Goal: Use online tool/utility: Utilize a website feature to perform a specific function

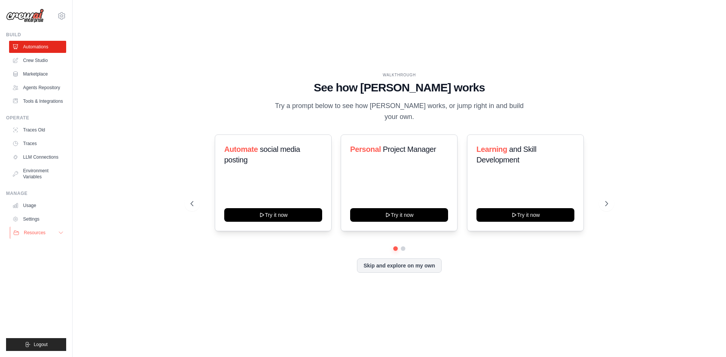
click at [45, 232] on span "Resources" at bounding box center [35, 233] width 22 height 6
click at [57, 231] on button "Resources" at bounding box center [38, 233] width 57 height 12
click at [43, 51] on link "Automations" at bounding box center [38, 47] width 57 height 12
click at [602, 205] on button at bounding box center [606, 203] width 15 height 15
click at [606, 202] on button at bounding box center [606, 203] width 15 height 15
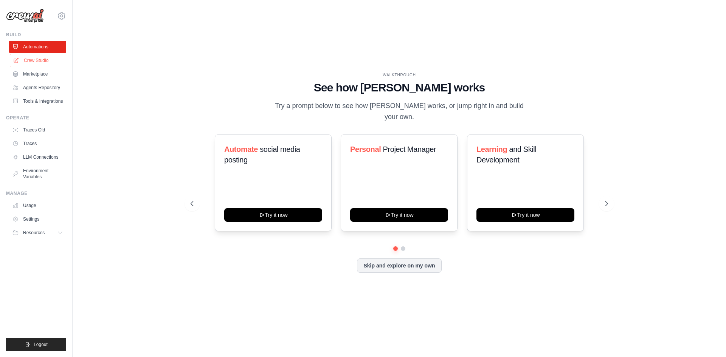
click at [48, 65] on link "Crew Studio" at bounding box center [38, 60] width 57 height 12
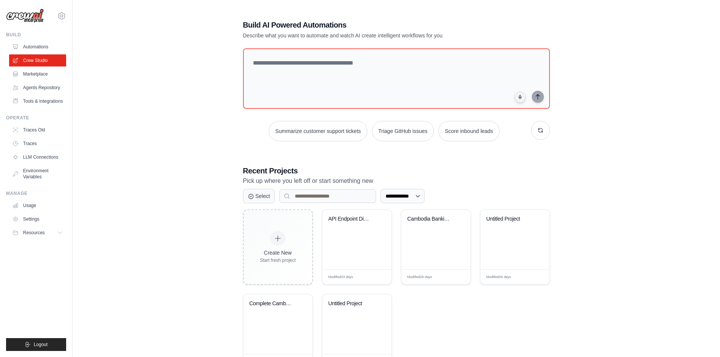
scroll to position [32, 0]
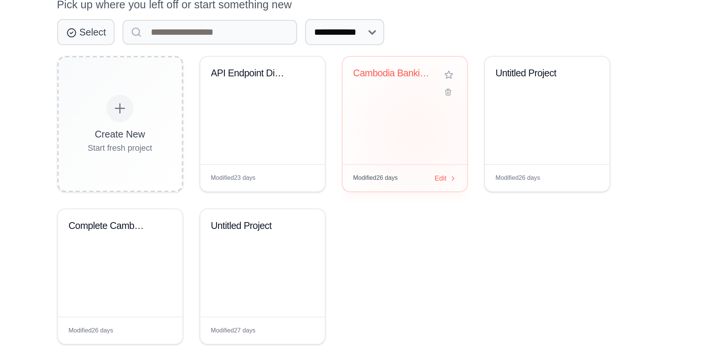
click at [443, 220] on div "Cambodia Banking Data Scraper & Ana..." at bounding box center [436, 208] width 69 height 60
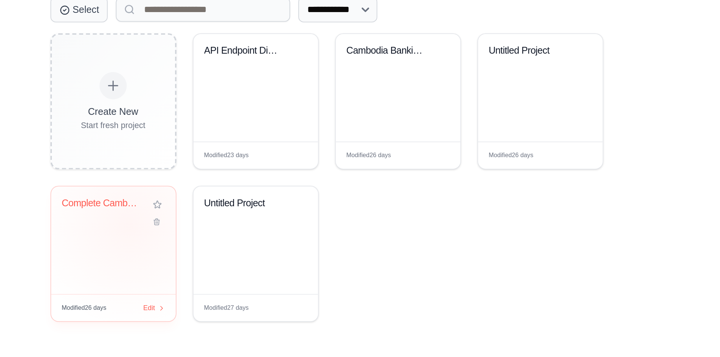
click at [287, 284] on div "Complete Cambodia Banking Market An..." at bounding box center [278, 277] width 57 height 17
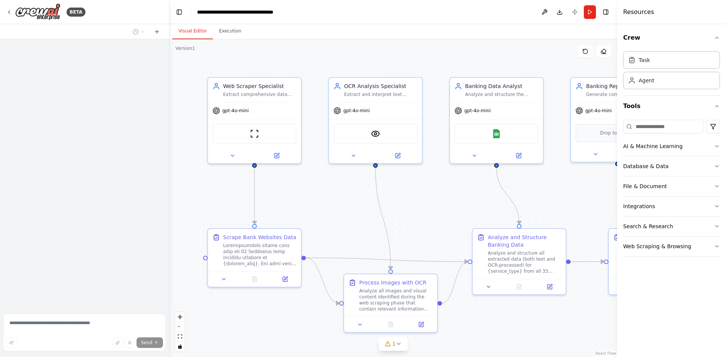
scroll to position [799, 0]
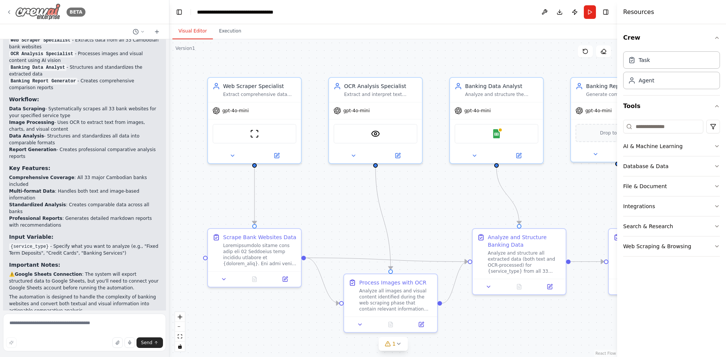
click at [7, 11] on icon at bounding box center [9, 12] width 6 height 6
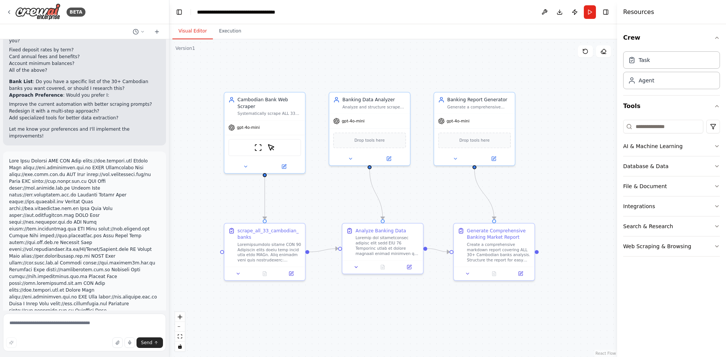
scroll to position [2530, 0]
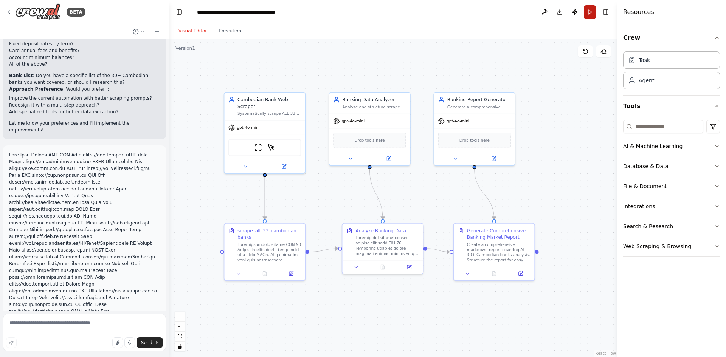
click at [590, 11] on button "Run" at bounding box center [590, 12] width 12 height 14
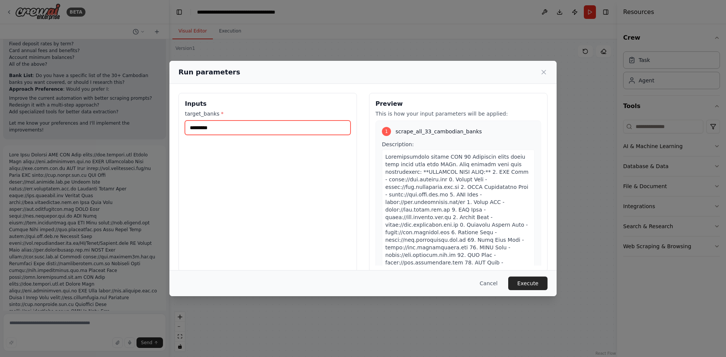
click at [280, 130] on input "*********" at bounding box center [268, 128] width 166 height 14
click at [525, 283] on button "Execute" at bounding box center [527, 284] width 39 height 14
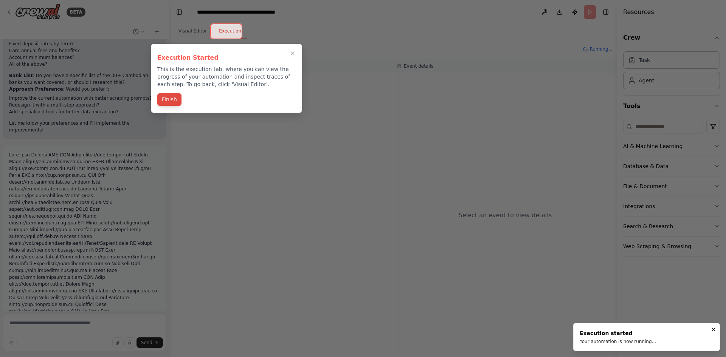
click at [175, 106] on div "Finish" at bounding box center [226, 100] width 138 height 12
click at [171, 103] on button "Finish" at bounding box center [169, 99] width 24 height 12
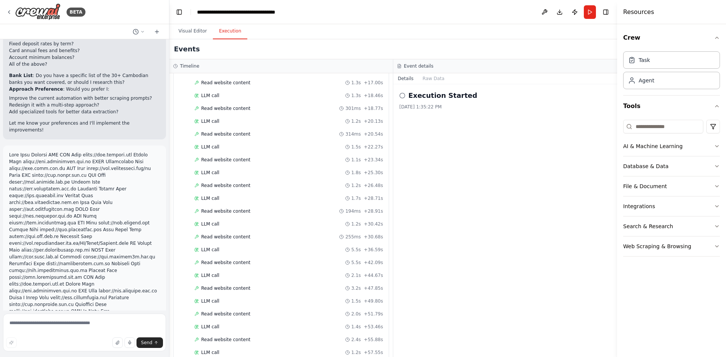
scroll to position [3149, 0]
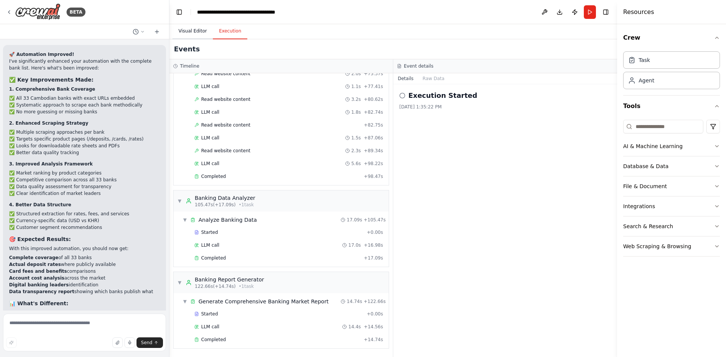
click at [194, 36] on button "Visual Editor" at bounding box center [192, 31] width 40 height 16
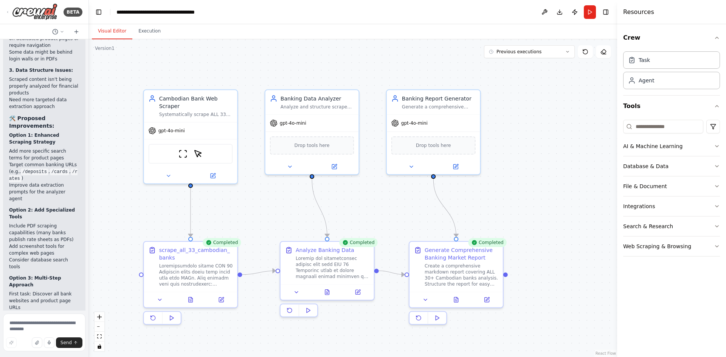
scroll to position [5808, 0]
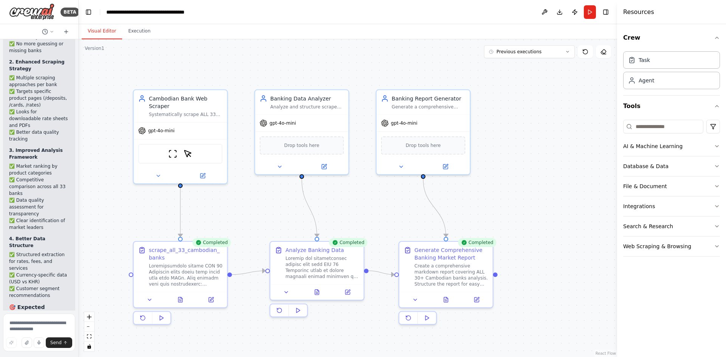
drag, startPoint x: 168, startPoint y: 105, endPoint x: 20, endPoint y: 110, distance: 148.0
click at [20, 110] on div "BETA I want to automate web scraping from various banks in Cambodia the output …" at bounding box center [39, 178] width 79 height 357
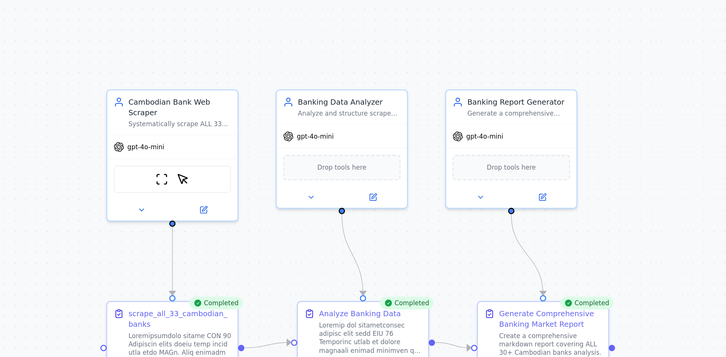
click at [205, 155] on div ".deletable-edge-delete-btn { width: 20px; height: 20px; border: 0px solid #ffff…" at bounding box center [348, 198] width 539 height 318
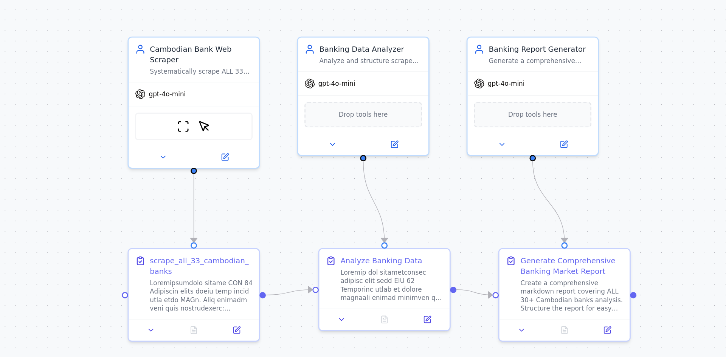
drag, startPoint x: 226, startPoint y: 149, endPoint x: 197, endPoint y: 128, distance: 35.6
click at [197, 128] on div ".deletable-edge-delete-btn { width: 20px; height: 20px; border: 0px solid #ffff…" at bounding box center [348, 198] width 539 height 318
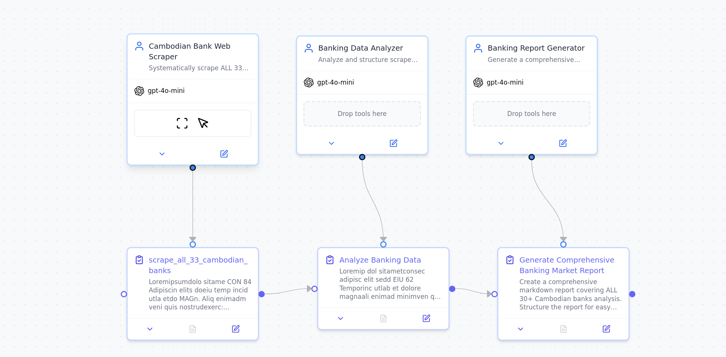
click at [169, 92] on div "Systematically scrape ALL 33 Cambodian banks' websites to extract specific fina…" at bounding box center [165, 93] width 37 height 3
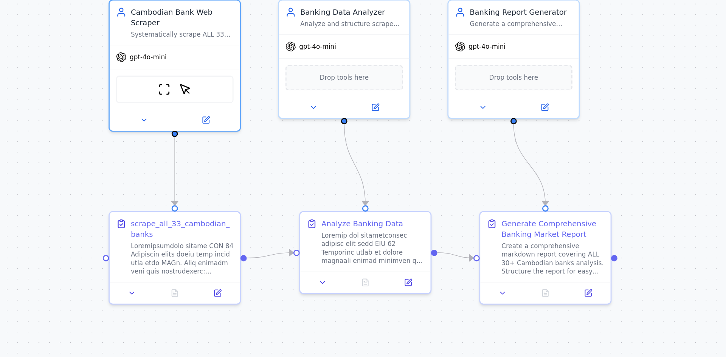
drag, startPoint x: 331, startPoint y: 157, endPoint x: 323, endPoint y: 147, distance: 12.4
click at [323, 147] on div ".deletable-edge-delete-btn { width: 20px; height: 20px; border: 0px solid #ffff…" at bounding box center [348, 198] width 539 height 318
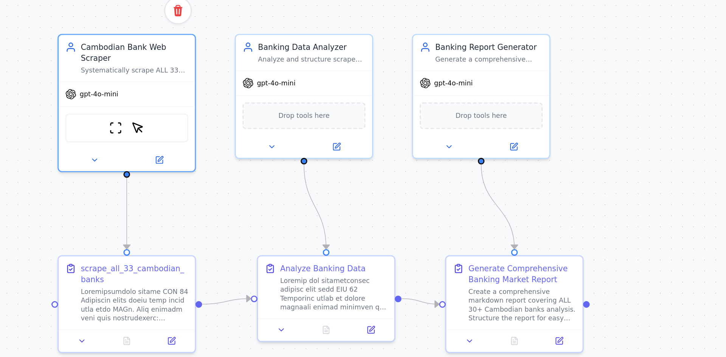
drag, startPoint x: 197, startPoint y: 130, endPoint x: 179, endPoint y: 145, distance: 23.2
click at [179, 145] on div ".deletable-edge-delete-btn { width: 20px; height: 20px; border: 0px solid #ffff…" at bounding box center [348, 198] width 539 height 318
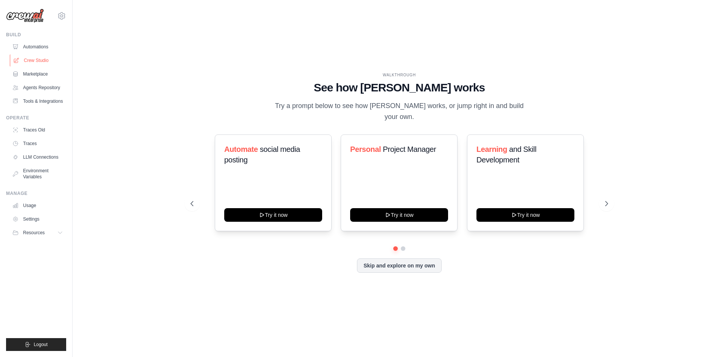
click at [46, 62] on link "Crew Studio" at bounding box center [38, 60] width 57 height 12
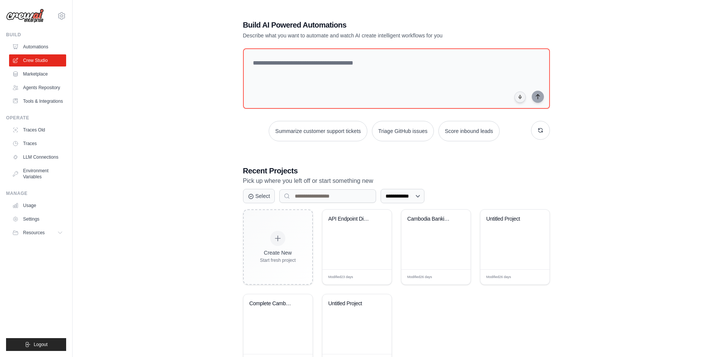
scroll to position [32, 0]
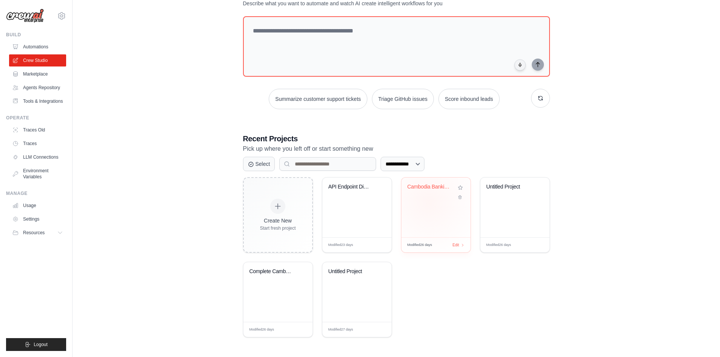
click at [429, 203] on div "Cambodia Banking Data Scraper & [PERSON_NAME]..." at bounding box center [436, 208] width 69 height 60
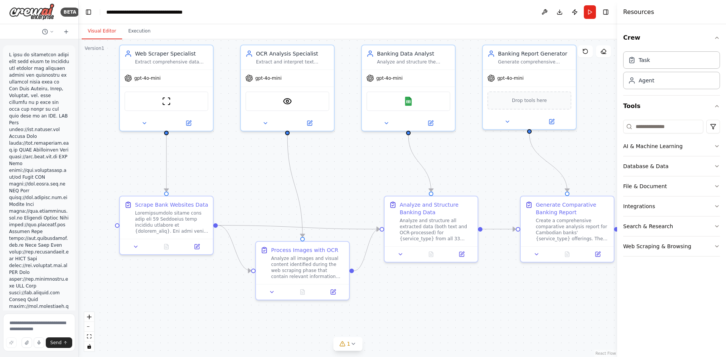
scroll to position [1093, 0]
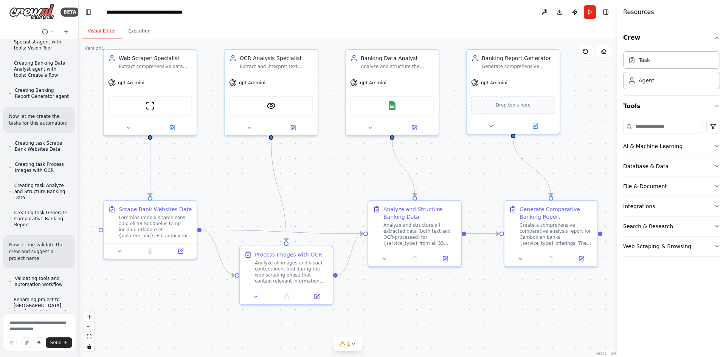
drag, startPoint x: 327, startPoint y: 211, endPoint x: 314, endPoint y: 183, distance: 31.1
click at [314, 183] on div ".deletable-edge-delete-btn { width: 20px; height: 20px; border: 0px solid #ffff…" at bounding box center [348, 198] width 539 height 318
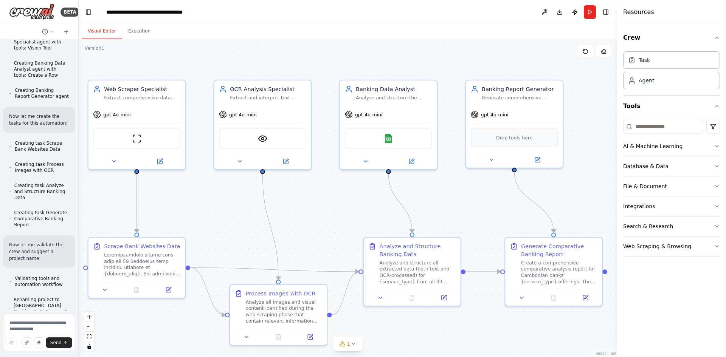
drag, startPoint x: 330, startPoint y: 173, endPoint x: 324, endPoint y: 210, distance: 37.2
click at [324, 210] on div ".deletable-edge-delete-btn { width: 20px; height: 20px; border: 0px solid #ffff…" at bounding box center [348, 198] width 539 height 318
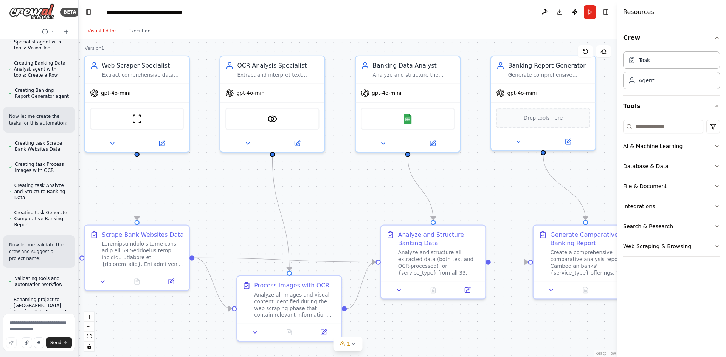
drag, startPoint x: 315, startPoint y: 210, endPoint x: 328, endPoint y: 195, distance: 20.4
click at [328, 195] on div ".deletable-edge-delete-btn { width: 20px; height: 20px; border: 0px solid #ffff…" at bounding box center [348, 198] width 539 height 318
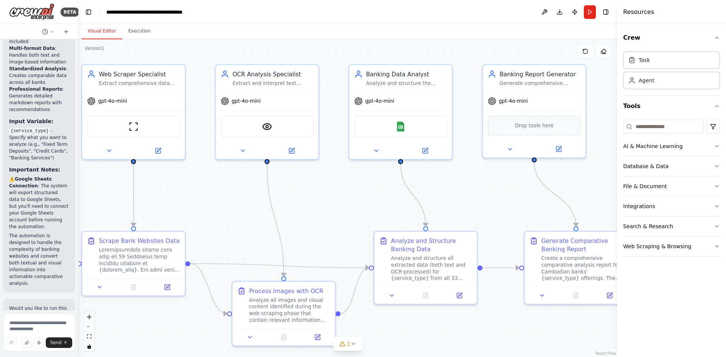
click at [82, 13] on header "**********" at bounding box center [348, 12] width 539 height 24
click at [85, 11] on button "Toggle Left Sidebar" at bounding box center [88, 12] width 11 height 11
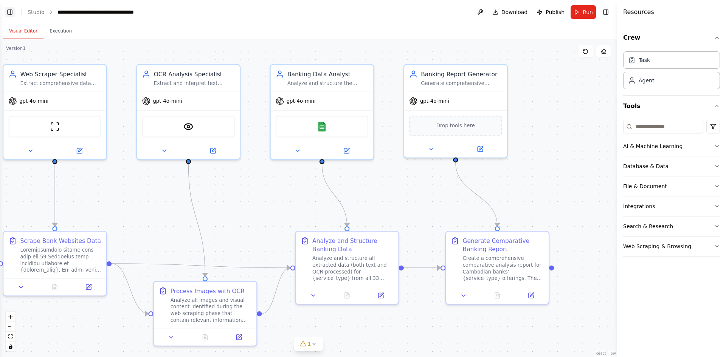
click at [5, 9] on button "Toggle Left Sidebar" at bounding box center [10, 12] width 11 height 11
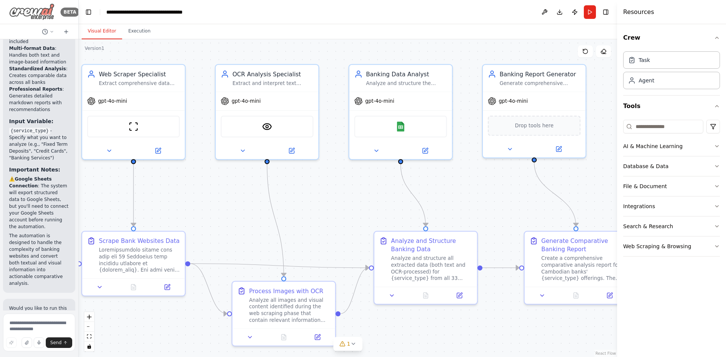
click at [38, 12] on img at bounding box center [31, 11] width 45 height 17
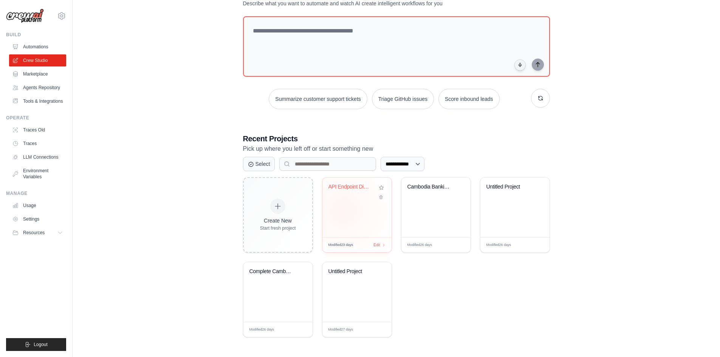
click at [343, 211] on div "API Endpoint Discovery Automation" at bounding box center [357, 208] width 69 height 60
click at [263, 293] on div "Complete Cambodia Banking Market An..." at bounding box center [278, 292] width 69 height 60
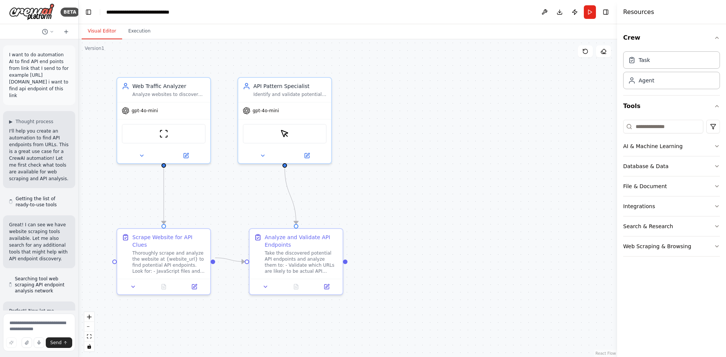
scroll to position [798, 0]
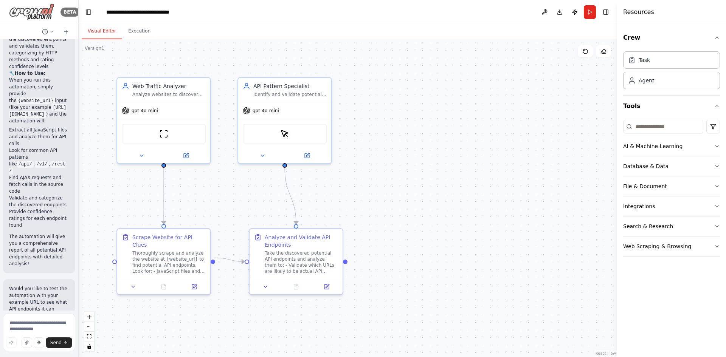
click at [44, 7] on img at bounding box center [31, 11] width 45 height 17
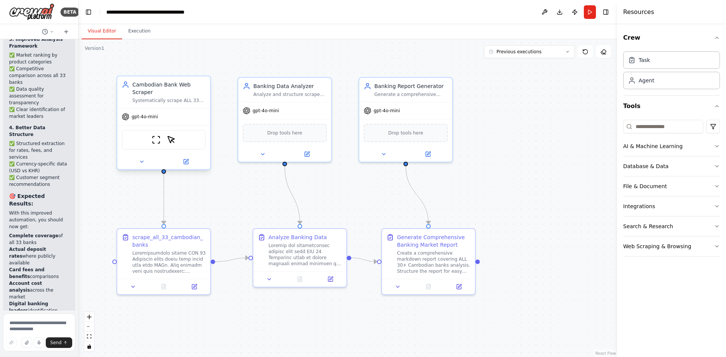
scroll to position [5931, 0]
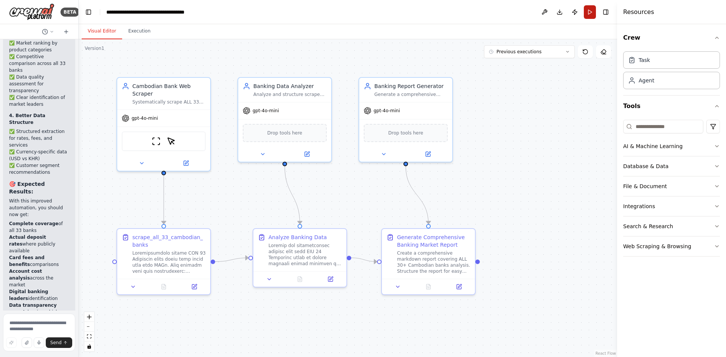
click at [590, 11] on button "Run" at bounding box center [590, 12] width 12 height 14
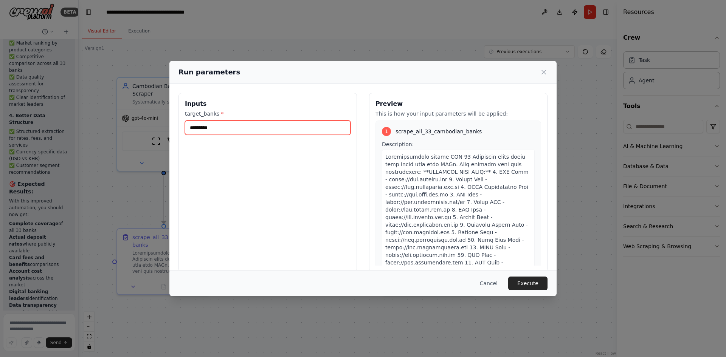
drag, startPoint x: 254, startPoint y: 132, endPoint x: 154, endPoint y: 135, distance: 100.3
click at [154, 135] on div "Run parameters Inputs target_banks * ********* Preview This is how your input p…" at bounding box center [363, 178] width 726 height 357
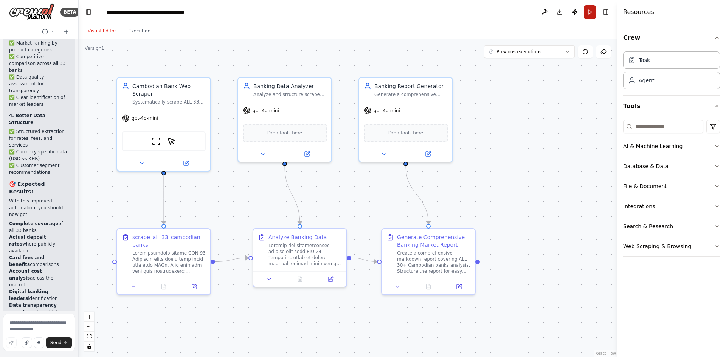
click at [588, 11] on button "Run" at bounding box center [590, 12] width 12 height 14
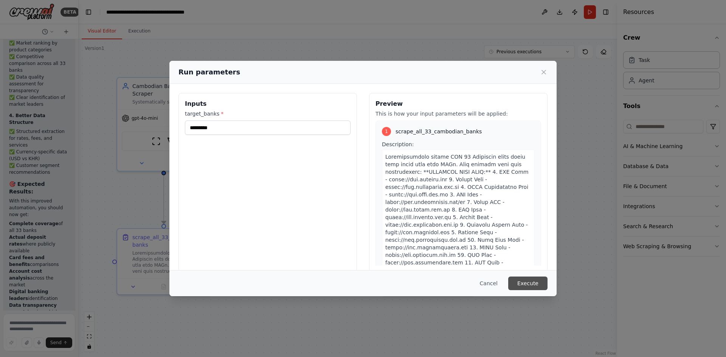
click at [534, 281] on button "Execute" at bounding box center [527, 284] width 39 height 14
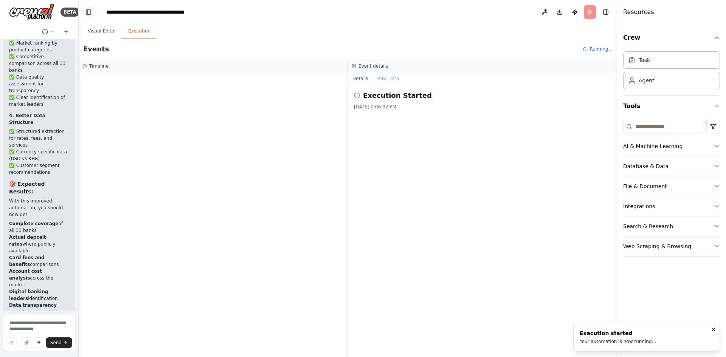
click at [88, 10] on button "Toggle Left Sidebar" at bounding box center [88, 12] width 11 height 11
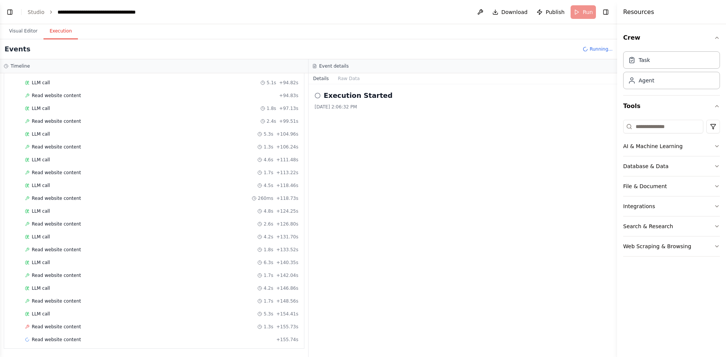
scroll to position [448, 0]
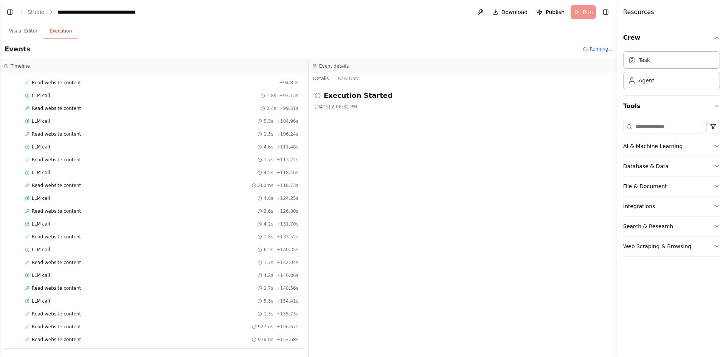
click at [352, 267] on div "Execution Started 10/1/2025, 2:06:32 PM" at bounding box center [463, 220] width 309 height 273
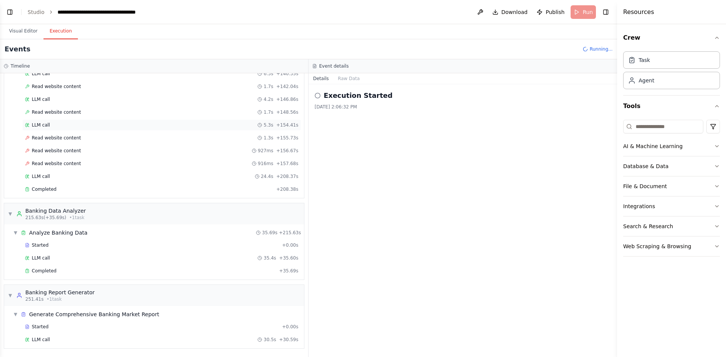
scroll to position [637, 0]
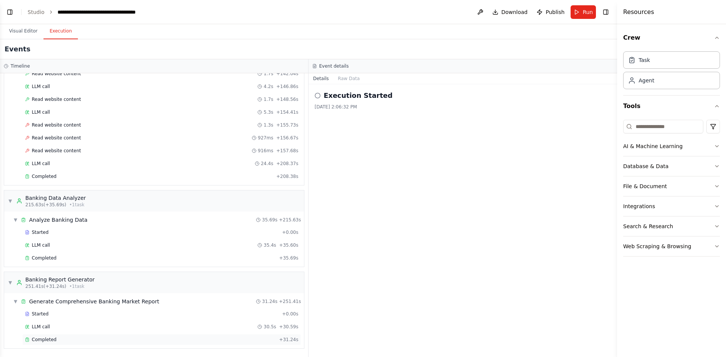
click at [42, 342] on span "Completed" at bounding box center [44, 340] width 25 height 6
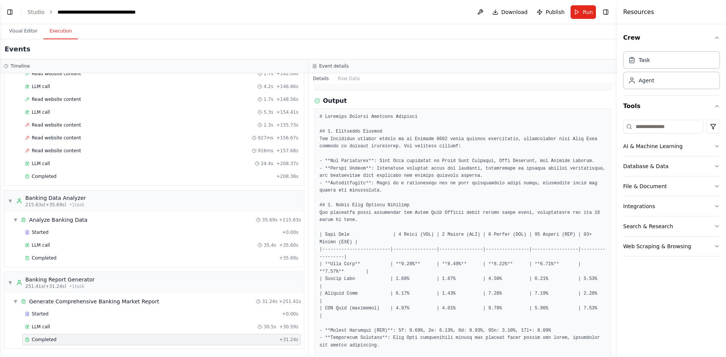
scroll to position [0, 0]
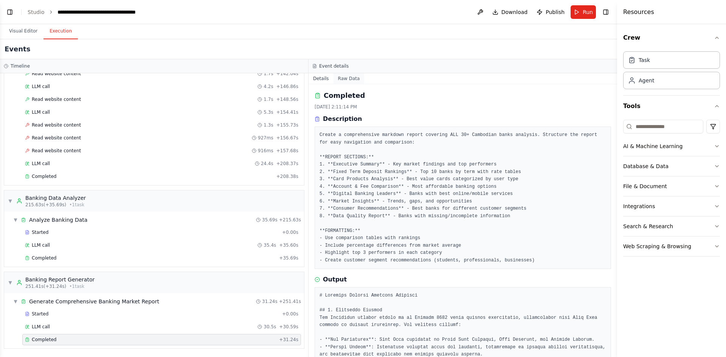
click at [341, 81] on button "Raw Data" at bounding box center [349, 78] width 31 height 11
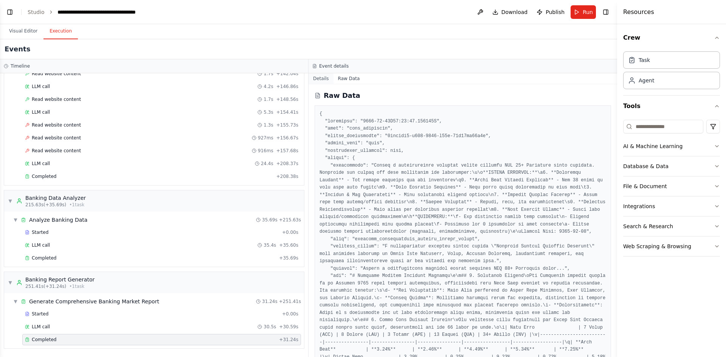
click at [324, 78] on button "Details" at bounding box center [321, 78] width 25 height 11
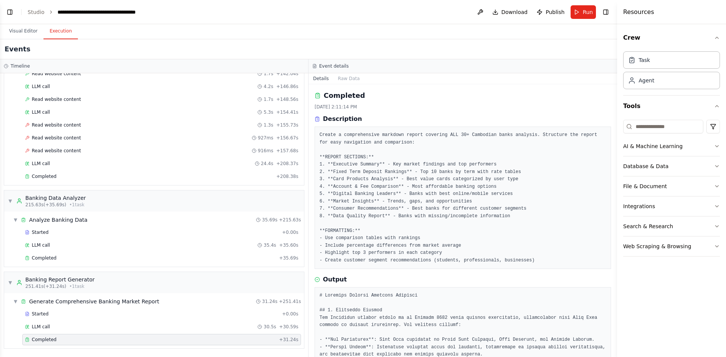
scroll to position [5, 0]
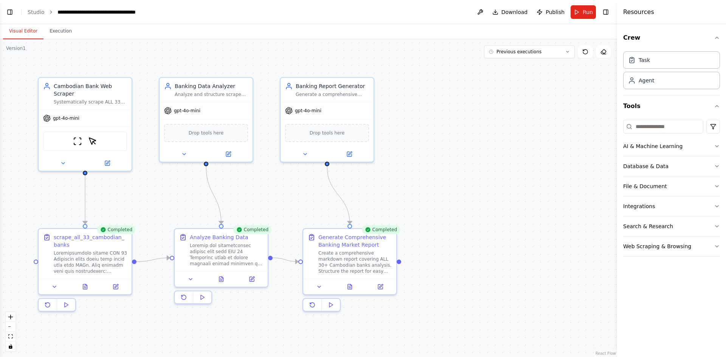
click at [28, 38] on button "Visual Editor" at bounding box center [23, 31] width 40 height 16
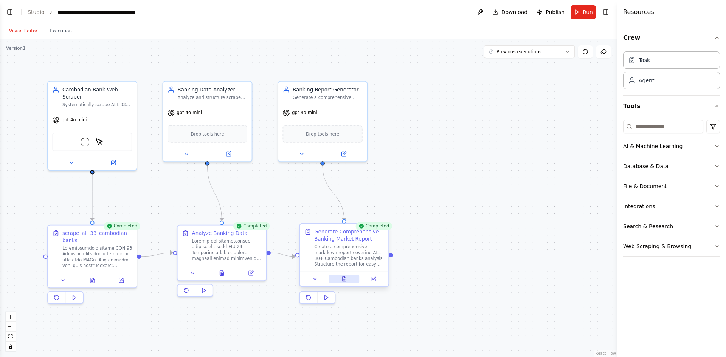
click at [348, 281] on button at bounding box center [344, 279] width 31 height 9
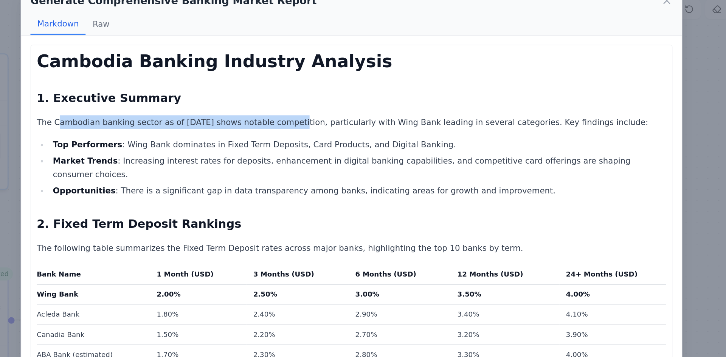
drag, startPoint x: 169, startPoint y: 123, endPoint x: 314, endPoint y: 126, distance: 145.6
click at [314, 126] on p "The Cambodian banking sector as of October 2025 shows notable competition, part…" at bounding box center [363, 126] width 415 height 9
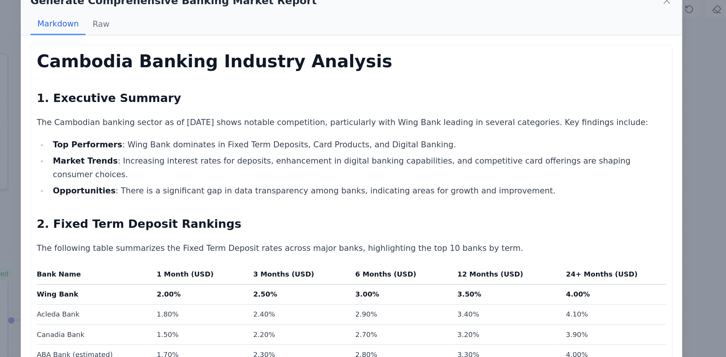
click at [349, 188] on h2 "2. Fixed Term Deposit Rankings" at bounding box center [363, 193] width 415 height 11
drag, startPoint x: 379, startPoint y: 126, endPoint x: 406, endPoint y: 126, distance: 27.2
click at [406, 126] on p "The Cambodian banking sector as of October 2025 shows notable competition, part…" at bounding box center [363, 126] width 415 height 9
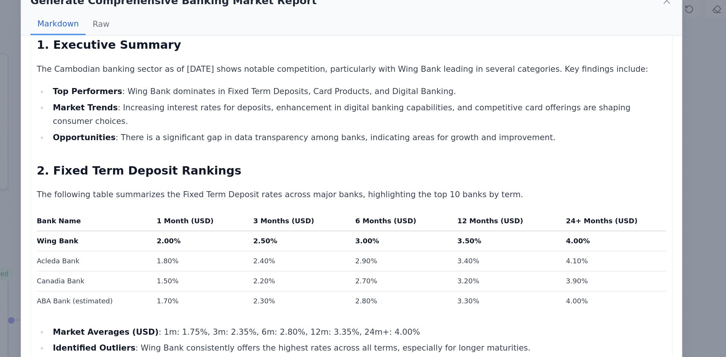
scroll to position [37, 0]
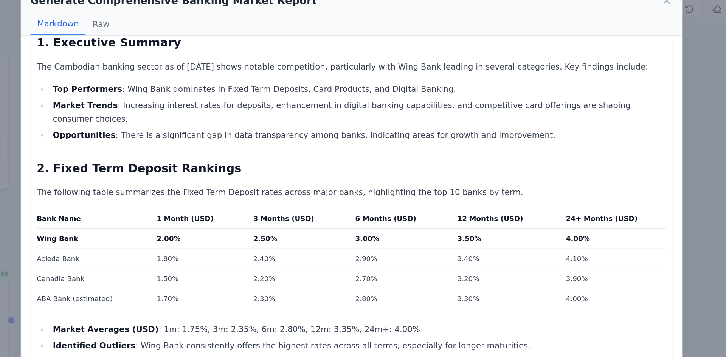
drag, startPoint x: 205, startPoint y: 104, endPoint x: 357, endPoint y: 113, distance: 152.7
click at [357, 113] on ul "Top Performers : Wing Bank dominates in Fixed Term Deposits, Card Products, and…" at bounding box center [363, 119] width 415 height 39
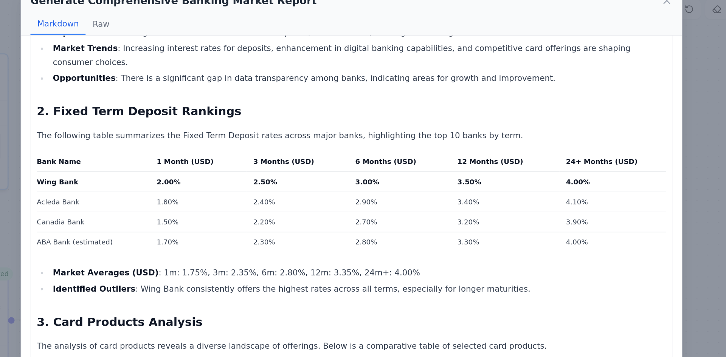
scroll to position [75, 0]
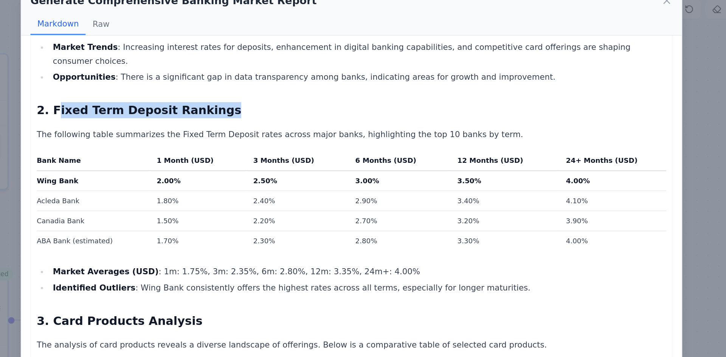
drag, startPoint x: 169, startPoint y: 111, endPoint x: 286, endPoint y: 109, distance: 117.3
click at [286, 113] on h2 "2. Fixed Term Deposit Rankings" at bounding box center [363, 118] width 415 height 11
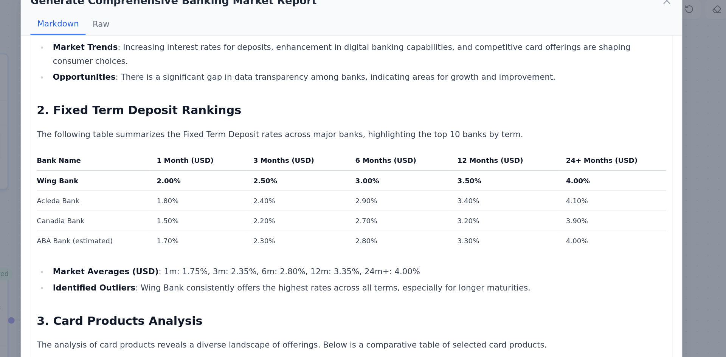
click at [250, 158] on td "2.00%" at bounding box center [262, 164] width 64 height 13
drag, startPoint x: 236, startPoint y: 157, endPoint x: 316, endPoint y: 157, distance: 79.8
click at [316, 158] on tr "Wing Bank 2.00% 2.50% 3.00% 3.50% 4.00%" at bounding box center [363, 164] width 415 height 13
click at [316, 158] on td "2.50%" at bounding box center [327, 164] width 67 height 13
drag, startPoint x: 316, startPoint y: 157, endPoint x: 382, endPoint y: 155, distance: 66.6
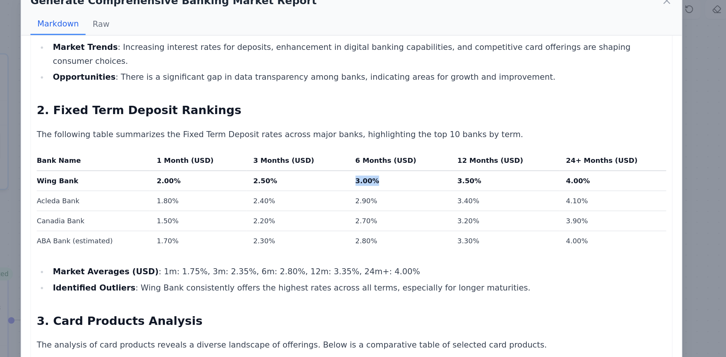
click at [382, 158] on tr "Wing Bank 2.00% 2.50% 3.00% 3.50% 4.00%" at bounding box center [363, 164] width 415 height 13
click at [382, 158] on td "3.00%" at bounding box center [394, 164] width 67 height 13
click at [500, 172] on td "4.10%" at bounding box center [535, 178] width 71 height 13
drag, startPoint x: 514, startPoint y: 171, endPoint x: 497, endPoint y: 171, distance: 17.0
click at [500, 172] on td "4.10%" at bounding box center [535, 178] width 71 height 13
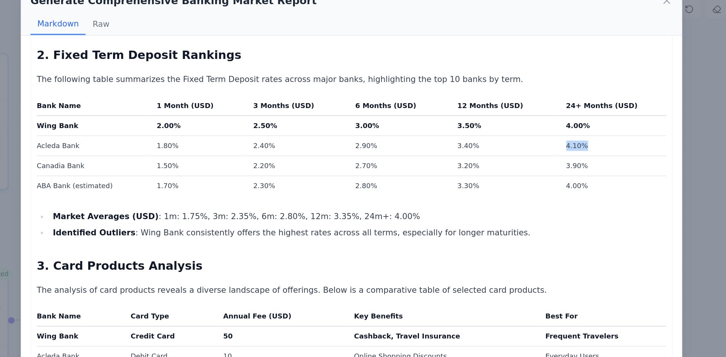
scroll to position [112, 0]
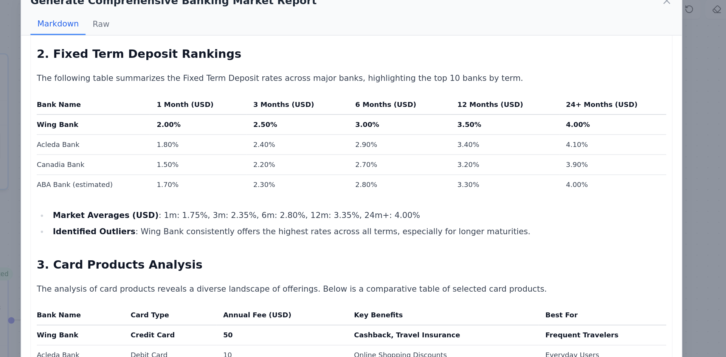
drag, startPoint x: 169, startPoint y: 180, endPoint x: 231, endPoint y: 179, distance: 62.0
click at [231, 183] on li "Market Averages (USD) : 1m: 1.75%, 3m: 2.35%, 6m: 2.80%, 12m: 3.35%, 24m+: 4.00%" at bounding box center [367, 187] width 406 height 9
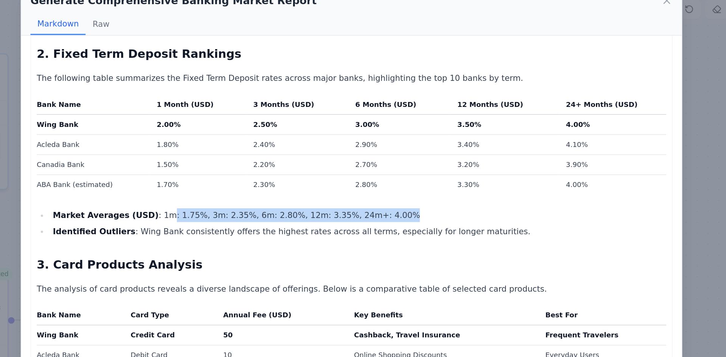
drag, startPoint x: 231, startPoint y: 179, endPoint x: 374, endPoint y: 175, distance: 143.4
click at [374, 183] on li "Market Averages (USD) : 1m: 1.75%, 3m: 2.35%, 6m: 2.80%, 12m: 3.35%, 24m+: 4.00%" at bounding box center [367, 187] width 406 height 9
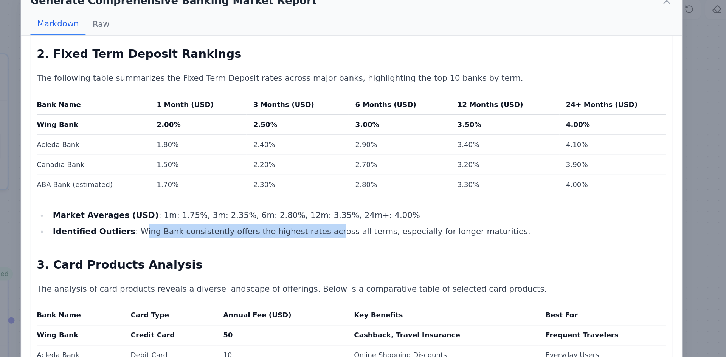
drag, startPoint x: 216, startPoint y: 190, endPoint x: 330, endPoint y: 190, distance: 113.8
click at [330, 194] on li "Identified Outliers : Wing Bank consistently offers the highest rates across al…" at bounding box center [367, 198] width 406 height 9
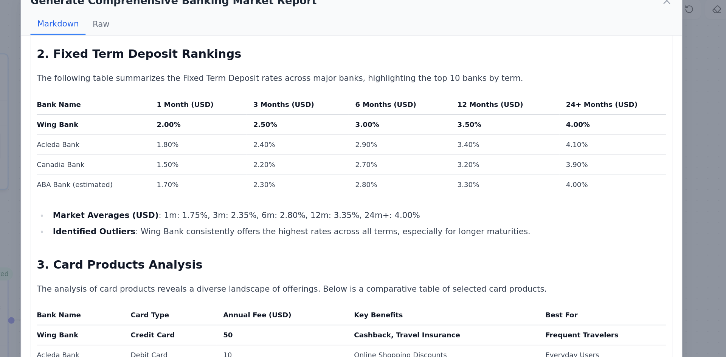
drag, startPoint x: 363, startPoint y: 191, endPoint x: 433, endPoint y: 190, distance: 69.6
click at [433, 194] on li "Identified Outliers : Wing Bank consistently offers the highest rates across al…" at bounding box center [367, 198] width 406 height 9
drag, startPoint x: 433, startPoint y: 190, endPoint x: 354, endPoint y: 189, distance: 79.1
click at [354, 194] on li "Identified Outliers : Wing Bank consistently offers the highest rates across al…" at bounding box center [367, 198] width 406 height 9
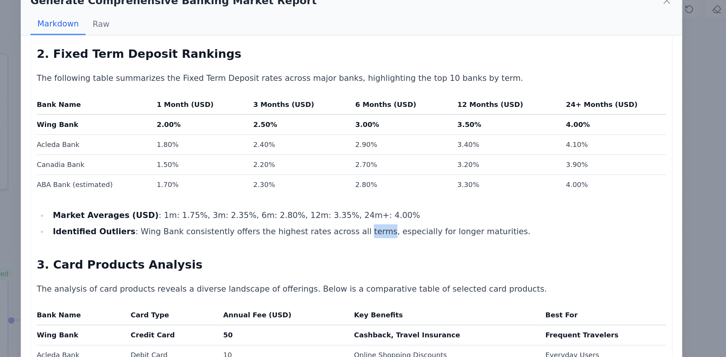
click at [354, 194] on li "Identified Outliers : Wing Bank consistently offers the highest rates across al…" at bounding box center [367, 198] width 406 height 9
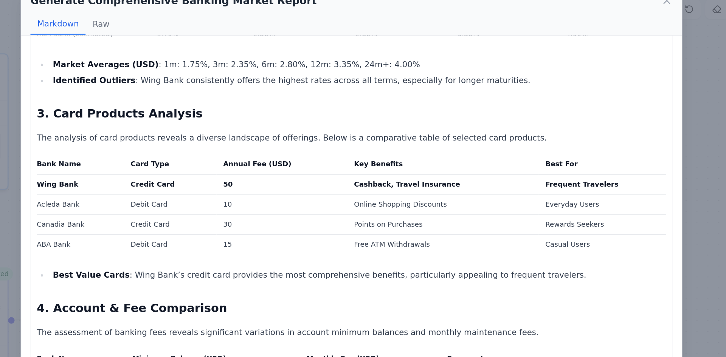
click at [327, 210] on div "Cambodia Banking Industry Analysis 1. Executive Summary The Cambodian banking s…" at bounding box center [363, 322] width 415 height 908
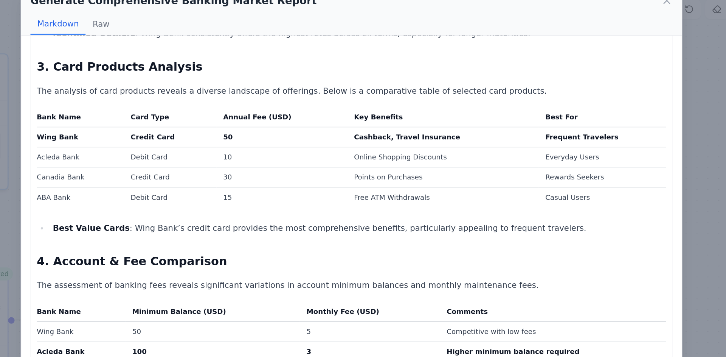
scroll to position [242, 0]
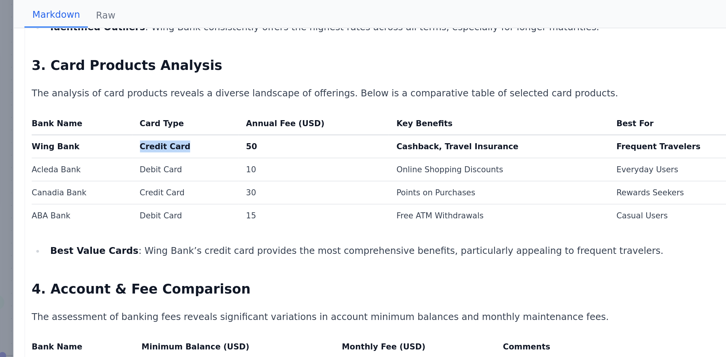
drag, startPoint x: 220, startPoint y: 129, endPoint x: 250, endPoint y: 128, distance: 30.3
click at [250, 130] on td "Credit Card" at bounding box center [243, 136] width 61 height 13
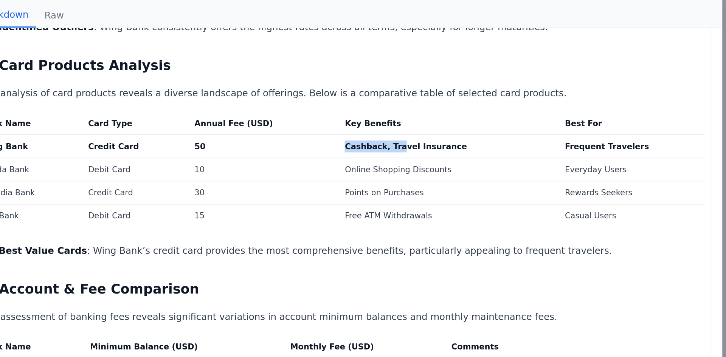
drag, startPoint x: 364, startPoint y: 126, endPoint x: 396, endPoint y: 125, distance: 32.5
click at [396, 130] on td "Cashback, Travel Insurance" at bounding box center [423, 136] width 126 height 13
drag, startPoint x: 279, startPoint y: 124, endPoint x: 300, endPoint y: 127, distance: 20.3
click at [300, 130] on td "50" at bounding box center [317, 136] width 86 height 13
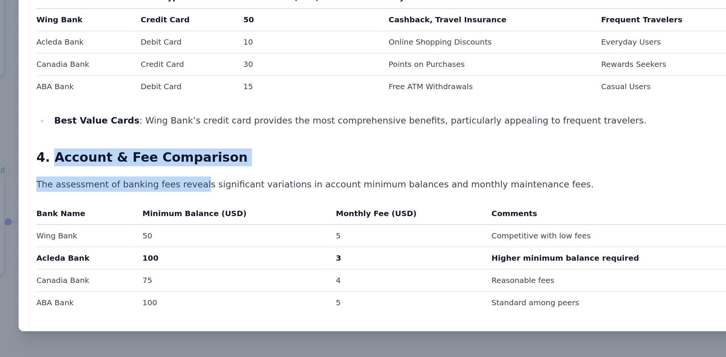
drag, startPoint x: 165, startPoint y: 212, endPoint x: 245, endPoint y: 219, distance: 80.1
click at [245, 219] on div "Cambodia Banking Industry Analysis 1. Executive Summary The Cambodian banking s…" at bounding box center [363, 292] width 415 height 908
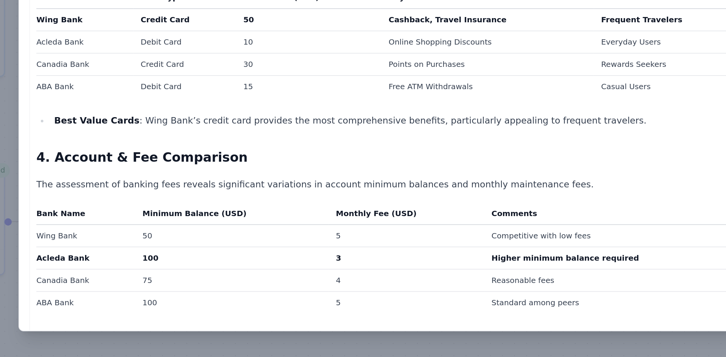
click at [278, 261] on td "50" at bounding box center [271, 265] width 115 height 13
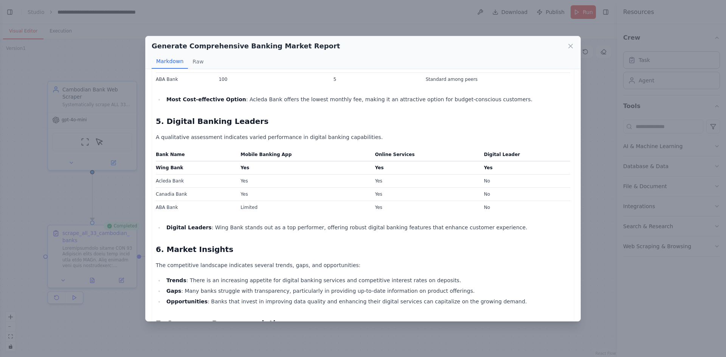
scroll to position [467, 0]
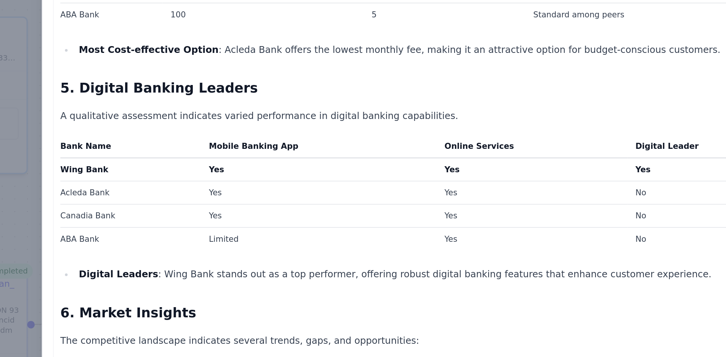
drag, startPoint x: 244, startPoint y: 158, endPoint x: 266, endPoint y: 160, distance: 22.4
click at [266, 162] on td "Yes" at bounding box center [303, 168] width 134 height 13
drag, startPoint x: 379, startPoint y: 158, endPoint x: 419, endPoint y: 156, distance: 39.8
click at [419, 162] on td "Yes" at bounding box center [425, 168] width 109 height 13
drag, startPoint x: 489, startPoint y: 159, endPoint x: 467, endPoint y: 158, distance: 22.3
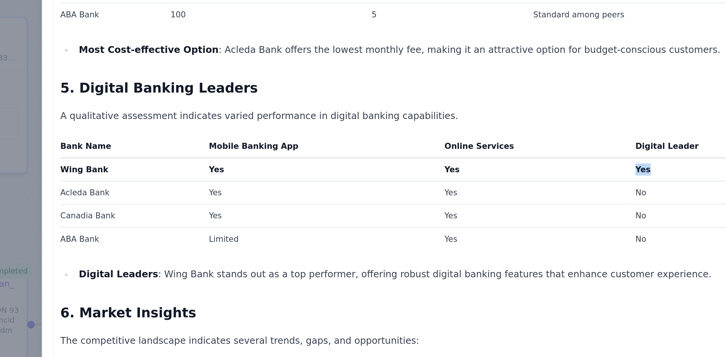
click at [467, 162] on tr "Wing Bank Yes Yes Yes" at bounding box center [363, 168] width 415 height 13
drag, startPoint x: 158, startPoint y: 203, endPoint x: 258, endPoint y: 200, distance: 99.1
click at [258, 202] on tr "ABA Bank Limited Yes No" at bounding box center [363, 208] width 415 height 13
click at [258, 202] on td "Limited" at bounding box center [303, 208] width 134 height 13
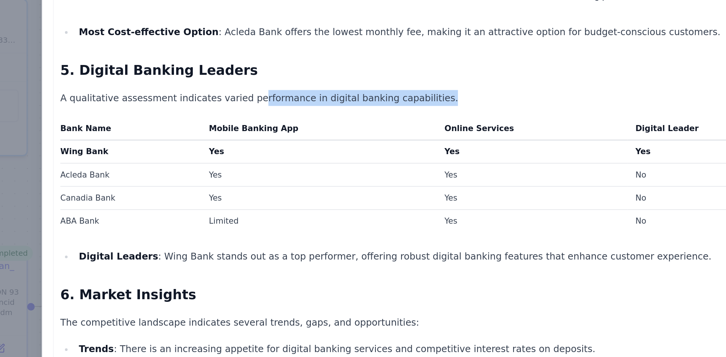
drag, startPoint x: 257, startPoint y: 127, endPoint x: 341, endPoint y: 138, distance: 85.0
click at [341, 138] on div "Cambodia Banking Industry Analysis 1. Executive Summary The Cambodian banking s…" at bounding box center [363, 67] width 415 height 908
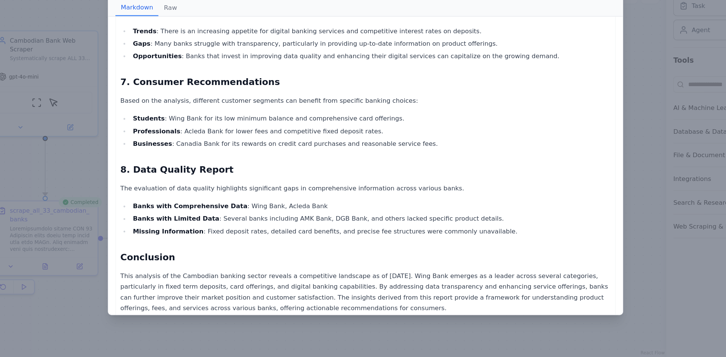
scroll to position [666, 0]
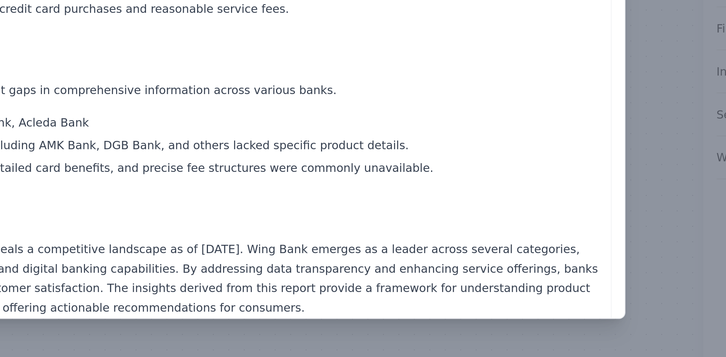
click at [478, 285] on p "This analysis of the Cambodian banking sector reveals a competitive landscape a…" at bounding box center [363, 303] width 415 height 36
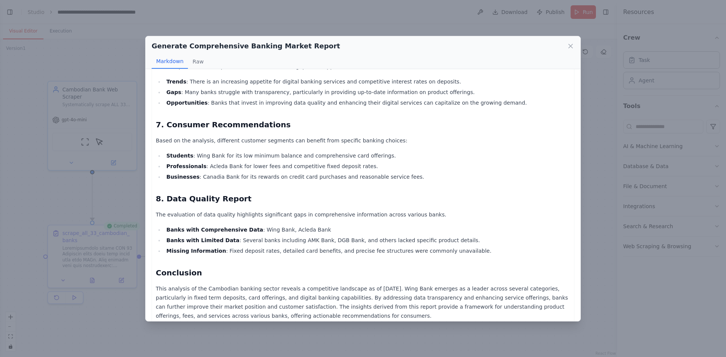
scroll to position [666, 0]
click at [565, 42] on div "Generate Comprehensive Banking Market Report" at bounding box center [363, 46] width 423 height 11
click at [569, 43] on icon at bounding box center [571, 46] width 8 height 8
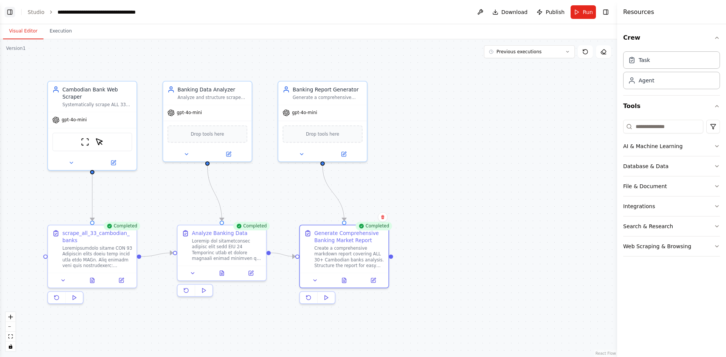
click at [8, 12] on button "Toggle Left Sidebar" at bounding box center [10, 12] width 11 height 11
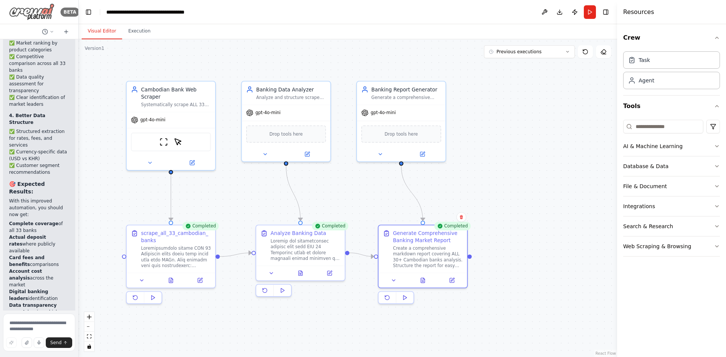
click at [16, 16] on img at bounding box center [31, 11] width 45 height 17
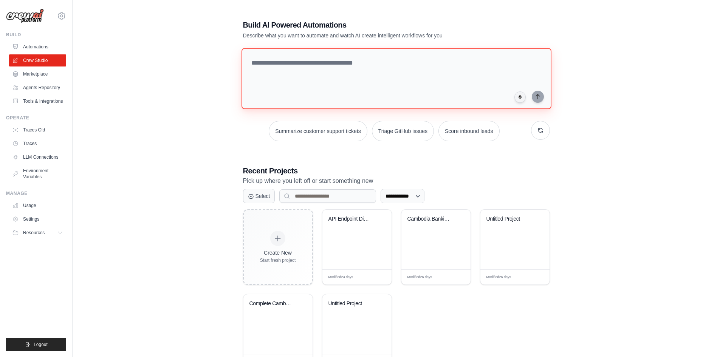
click at [308, 68] on textarea at bounding box center [396, 78] width 310 height 61
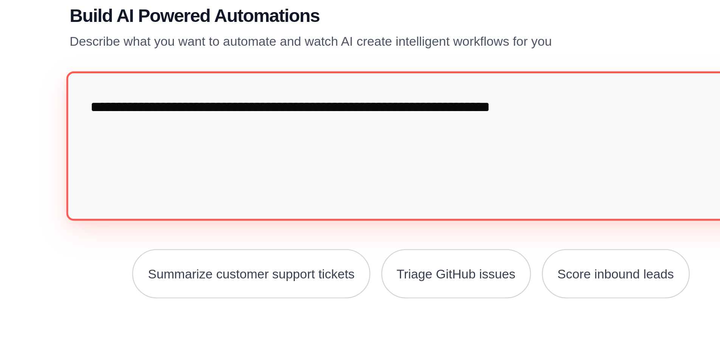
paste textarea "**********"
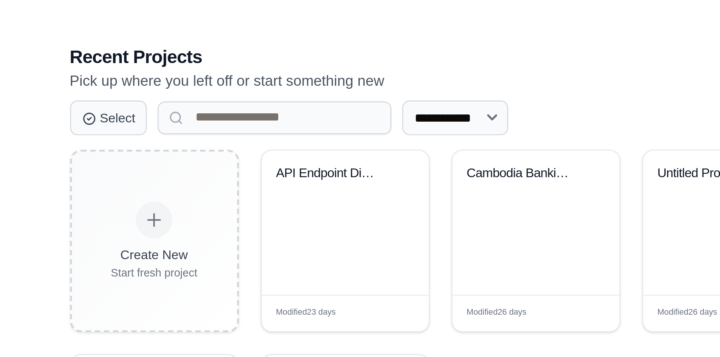
click at [347, 177] on div "**********" at bounding box center [396, 195] width 325 height 375
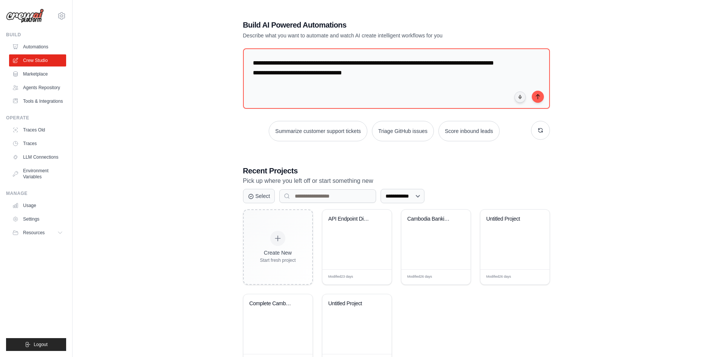
scroll to position [0, 0]
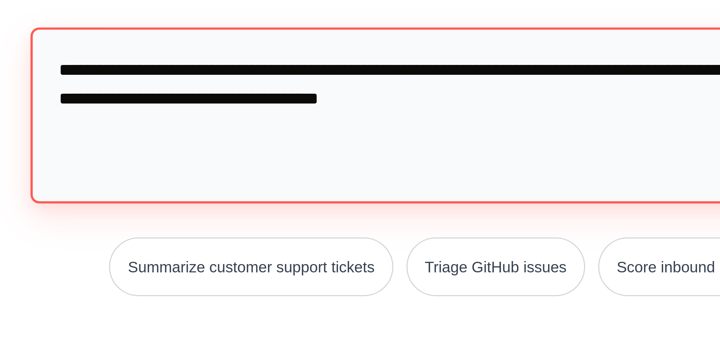
click at [363, 82] on textarea "**********" at bounding box center [396, 78] width 310 height 61
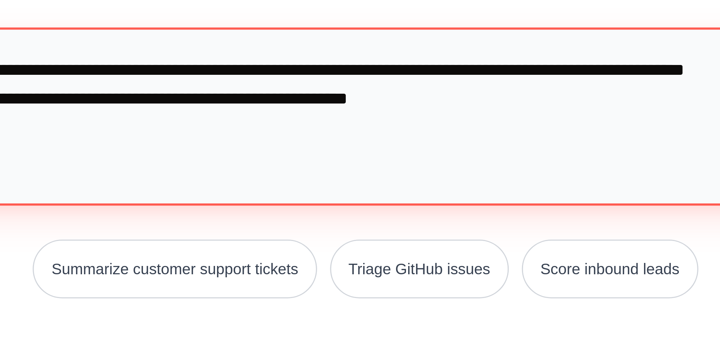
click at [370, 67] on textarea "**********" at bounding box center [397, 79] width 313 height 62
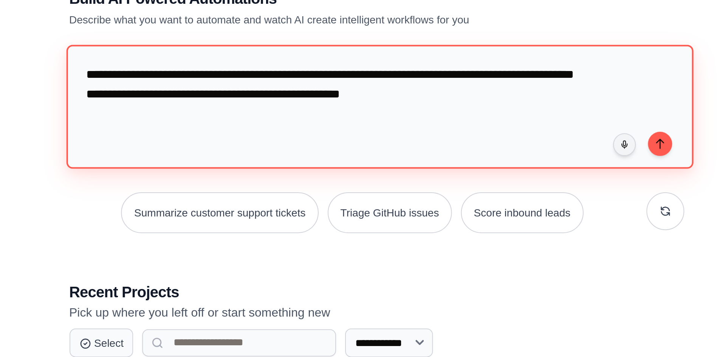
click at [404, 82] on textarea "**********" at bounding box center [397, 79] width 313 height 62
click at [412, 82] on textarea "**********" at bounding box center [397, 79] width 313 height 62
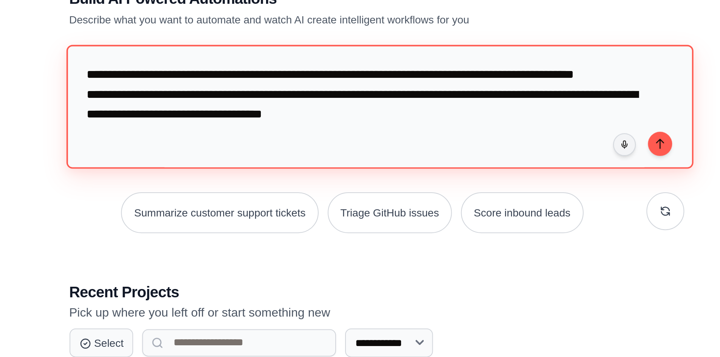
click at [375, 82] on textarea "**********" at bounding box center [397, 79] width 313 height 62
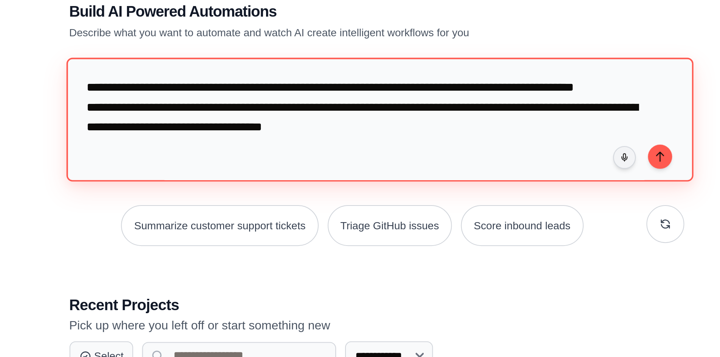
paste textarea "**********"
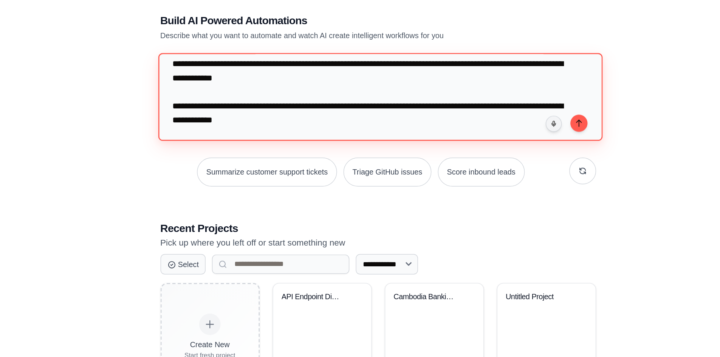
scroll to position [116, 0]
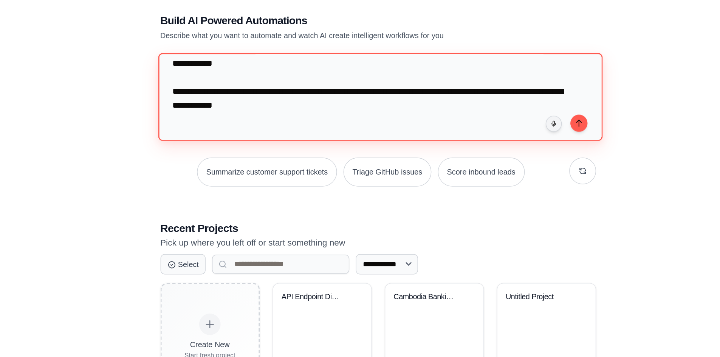
paste textarea "**********"
type textarea "**********"
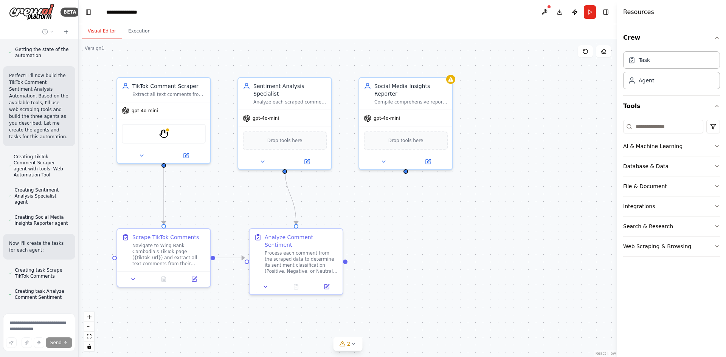
scroll to position [767, 0]
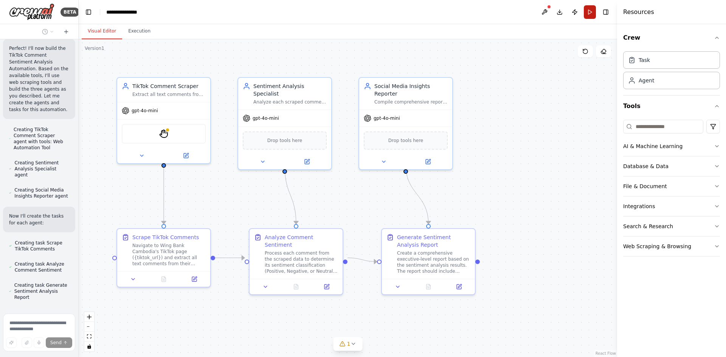
click at [589, 9] on button "Run" at bounding box center [590, 12] width 12 height 14
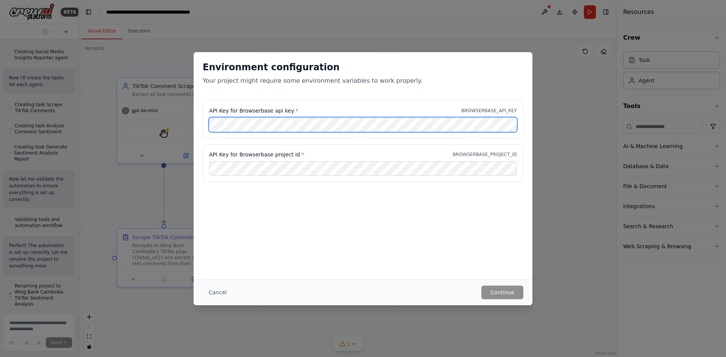
scroll to position [919, 0]
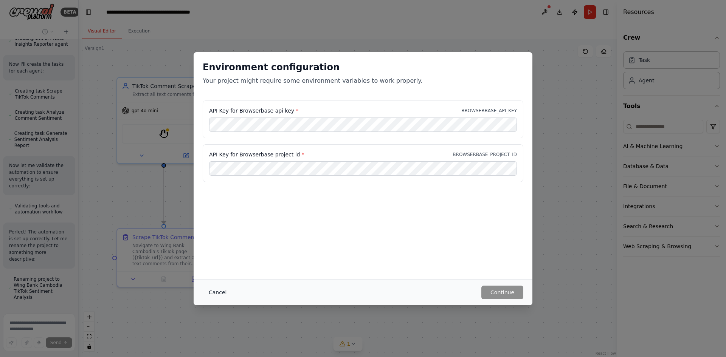
click at [211, 298] on button "Cancel" at bounding box center [218, 293] width 30 height 14
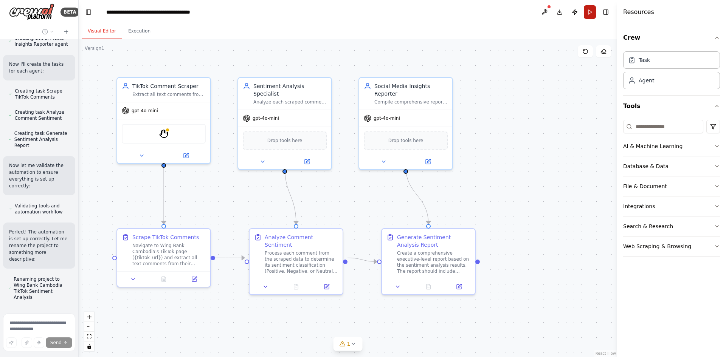
click at [590, 11] on button "Run" at bounding box center [590, 12] width 12 height 14
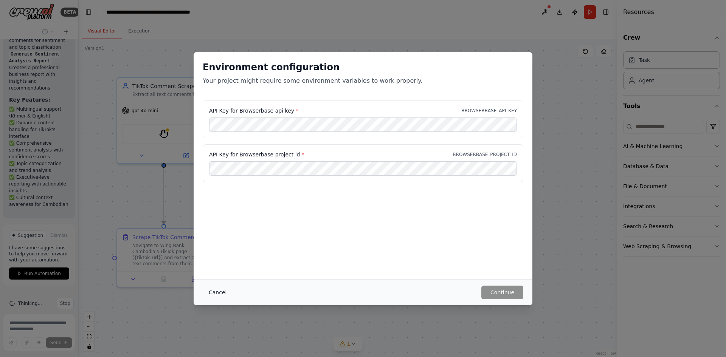
click at [211, 297] on button "Cancel" at bounding box center [218, 293] width 30 height 14
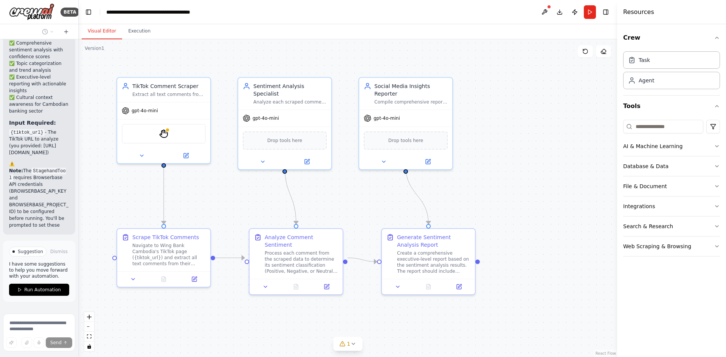
scroll to position [1597, 0]
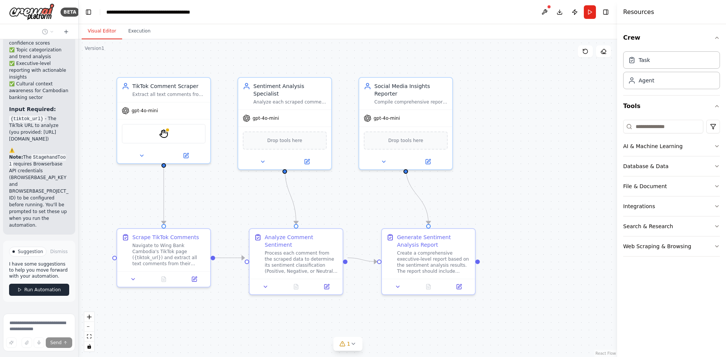
click at [24, 287] on span "Run Automation" at bounding box center [42, 290] width 37 height 6
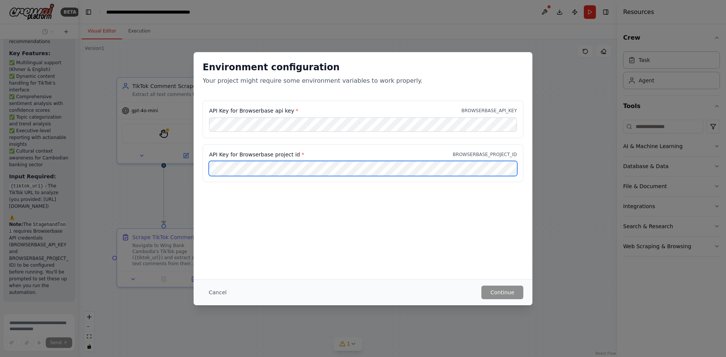
click at [259, 197] on div "Environment configuration Your project might require some environment variables…" at bounding box center [363, 165] width 339 height 227
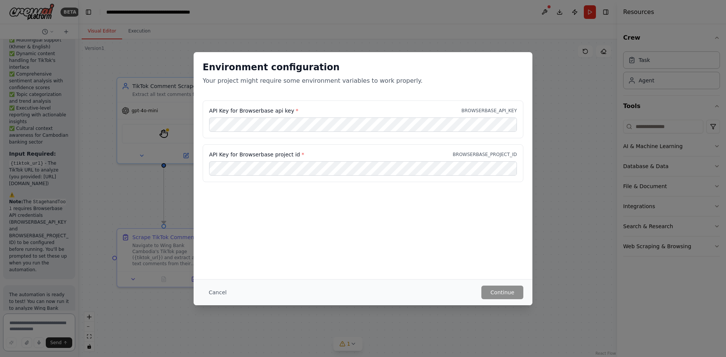
scroll to position [1566, 0]
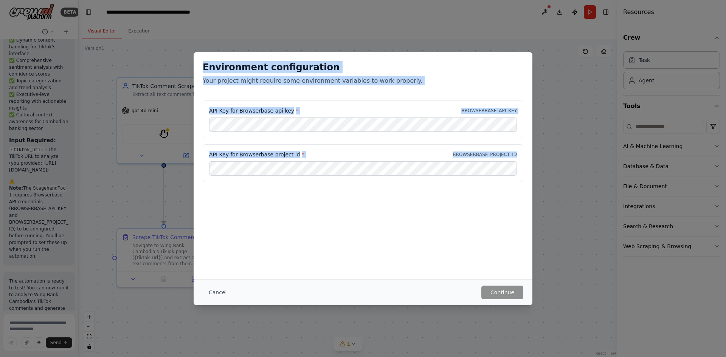
click at [295, 166] on div "Environment configuration Your project might require some environment variables…" at bounding box center [363, 121] width 339 height 139
copy div "Environment configuration Your project might require some environment variables…"
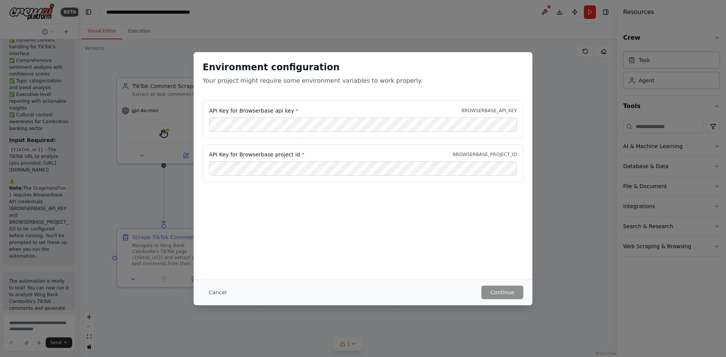
click at [342, 209] on div "Environment configuration Your project might require some environment variables…" at bounding box center [363, 165] width 339 height 227
click at [220, 301] on div "Cancel Continue" at bounding box center [363, 292] width 339 height 26
click at [219, 292] on button "Cancel" at bounding box center [218, 293] width 30 height 14
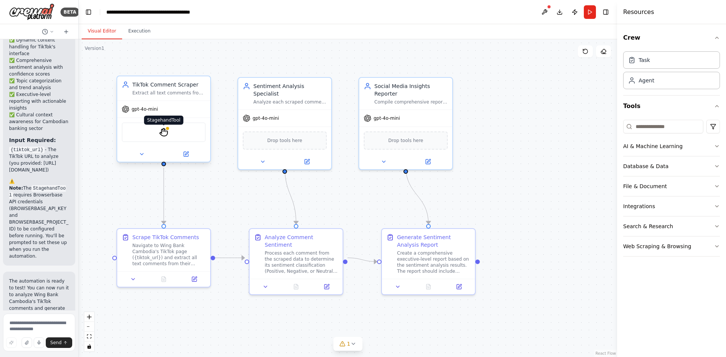
click at [165, 133] on img at bounding box center [163, 132] width 9 height 9
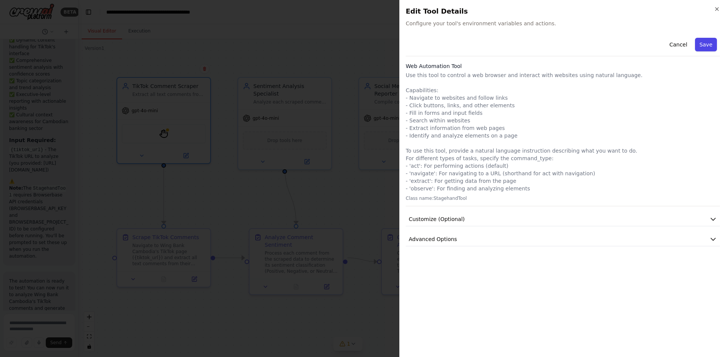
click at [703, 45] on button "Save" at bounding box center [706, 45] width 22 height 14
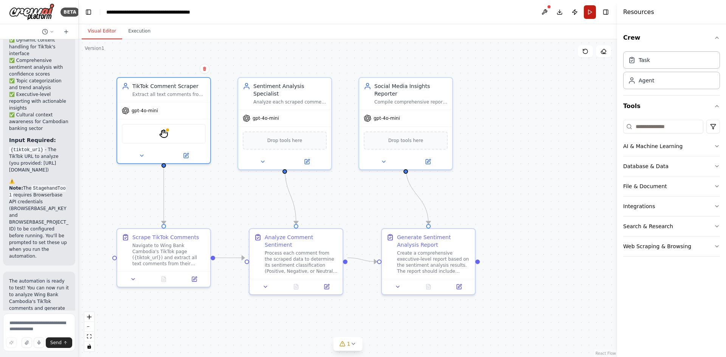
click at [589, 9] on button "Run" at bounding box center [590, 12] width 12 height 14
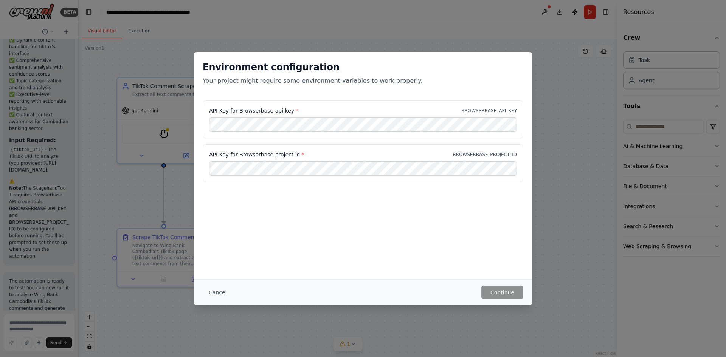
click at [359, 198] on div "Environment configuration Your project might require some environment variables…" at bounding box center [363, 165] width 339 height 227
click at [212, 295] on button "Cancel" at bounding box center [218, 293] width 30 height 14
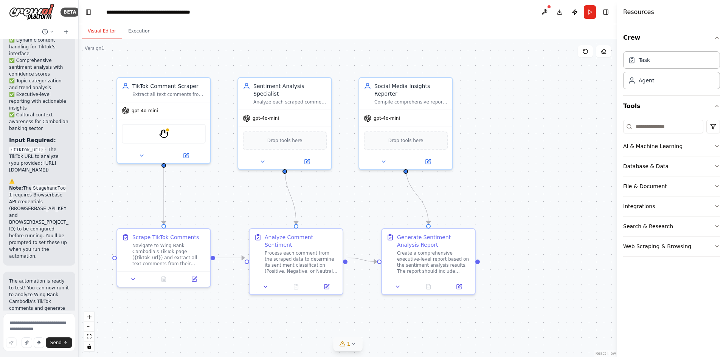
click at [348, 348] on span "1" at bounding box center [348, 344] width 3 height 8
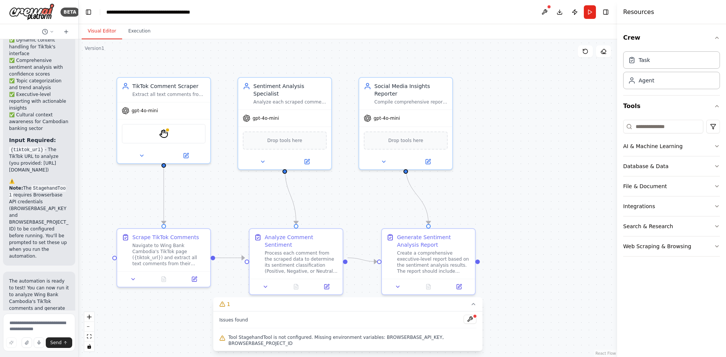
click at [292, 339] on div "Tool StagehandTool is not configured. Missing environment variables: BROWSERBAS…" at bounding box center [347, 340] width 257 height 15
click at [467, 324] on button at bounding box center [470, 319] width 13 height 9
click at [467, 326] on body "BETA Project: TikTok Comment Sentiment Analysis Automation Objective: To build …" at bounding box center [363, 178] width 726 height 357
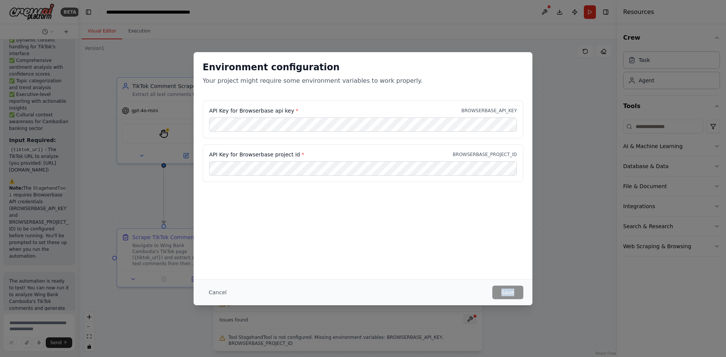
click at [467, 326] on div "Environment configuration Your project might require some environment variables…" at bounding box center [363, 178] width 726 height 357
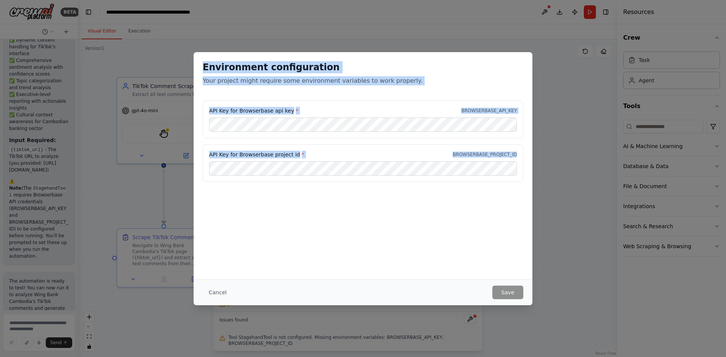
click at [310, 174] on div "Environment configuration Your project might require some environment variables…" at bounding box center [363, 121] width 339 height 139
copy div "Environment configuration Your project might require some environment variables…"
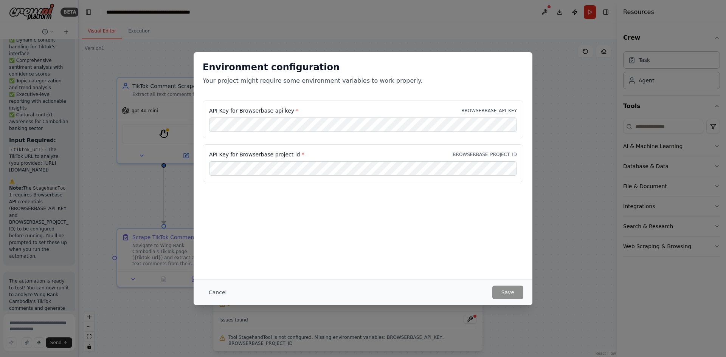
click at [55, 223] on div "Environment configuration Your project might require some environment variables…" at bounding box center [363, 178] width 726 height 357
click at [43, 306] on div "Environment configuration Your project might require some environment variables…" at bounding box center [363, 178] width 726 height 357
click at [214, 291] on button "Cancel" at bounding box center [218, 293] width 30 height 14
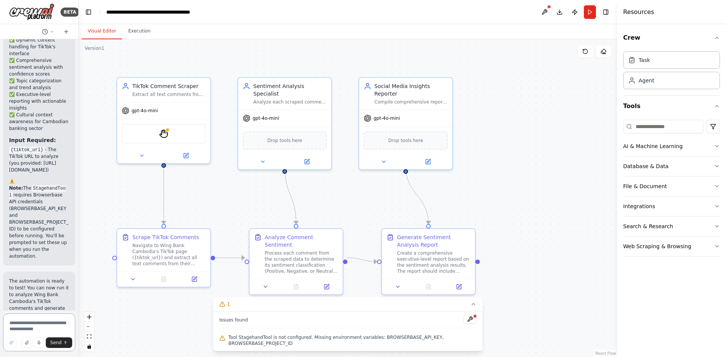
click at [29, 327] on textarea at bounding box center [39, 333] width 72 height 38
paste textarea "**********"
type textarea "**********"
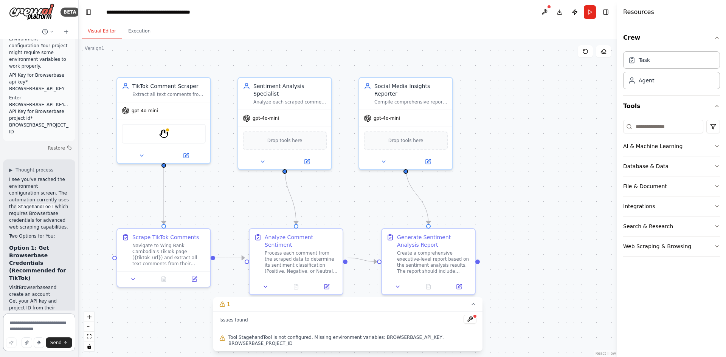
scroll to position [1874, 0]
drag, startPoint x: 15, startPoint y: 165, endPoint x: 41, endPoint y: 182, distance: 31.0
click at [41, 182] on p "I see you've reached the environment configuration screen. The automation curre…" at bounding box center [39, 204] width 60 height 54
click at [41, 197] on p "I see you've reached the environment configuration screen. The automation curre…" at bounding box center [39, 204] width 60 height 54
drag, startPoint x: 37, startPoint y: 191, endPoint x: 45, endPoint y: 198, distance: 10.7
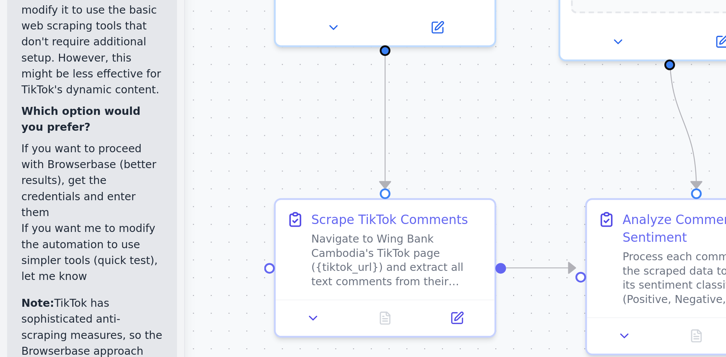
scroll to position [2154, 0]
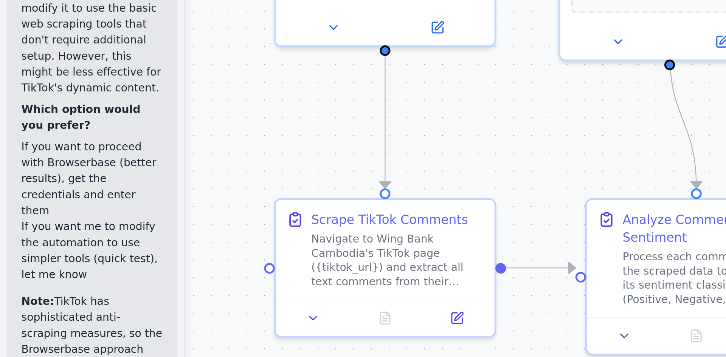
drag, startPoint x: 10, startPoint y: 232, endPoint x: 53, endPoint y: 281, distance: 64.8
click at [53, 281] on p "Note: TikTok has sophisticated anti-scraping measures, so the Browserbase appro…" at bounding box center [39, 296] width 60 height 54
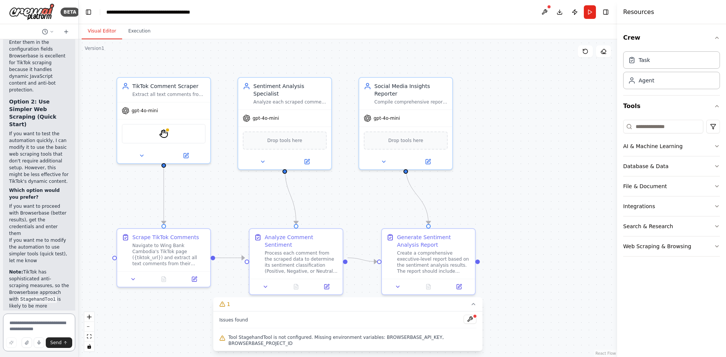
click at [17, 323] on textarea at bounding box center [39, 333] width 72 height 38
type textarea "**********"
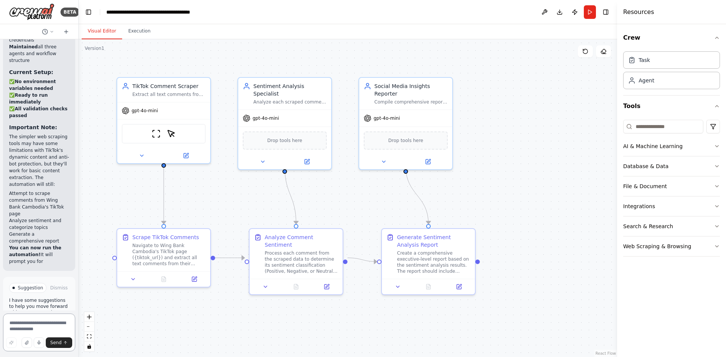
scroll to position [3034, 0]
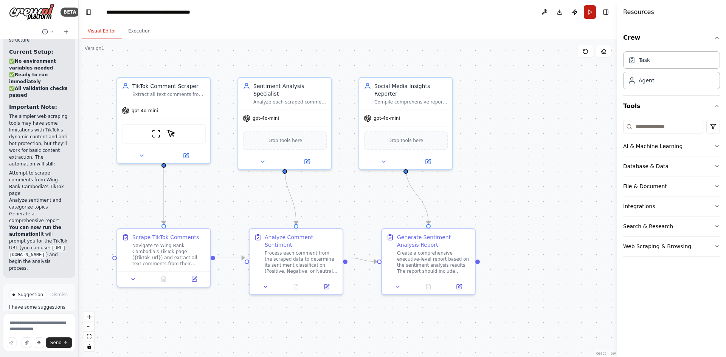
click at [589, 14] on button "Run" at bounding box center [590, 12] width 12 height 14
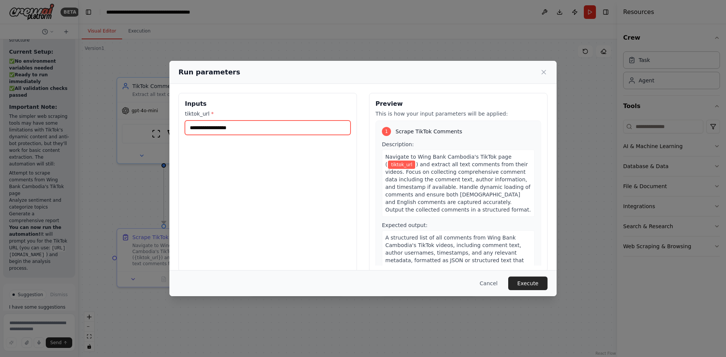
click at [218, 130] on input "tiktok_url *" at bounding box center [268, 128] width 166 height 14
paste input "**********"
type input "**********"
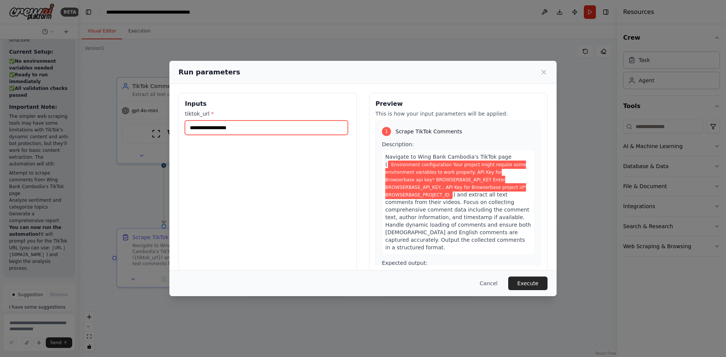
scroll to position [0, 0]
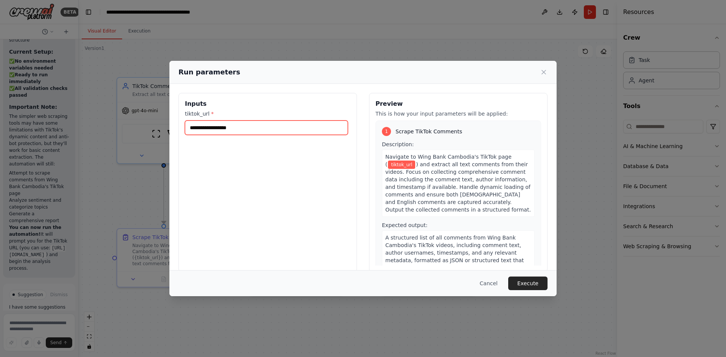
paste input "**********"
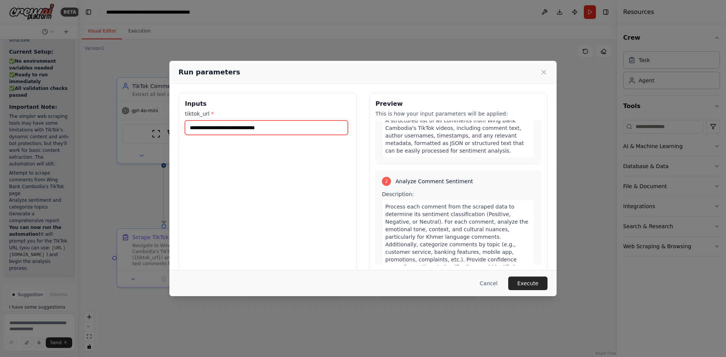
scroll to position [411, 0]
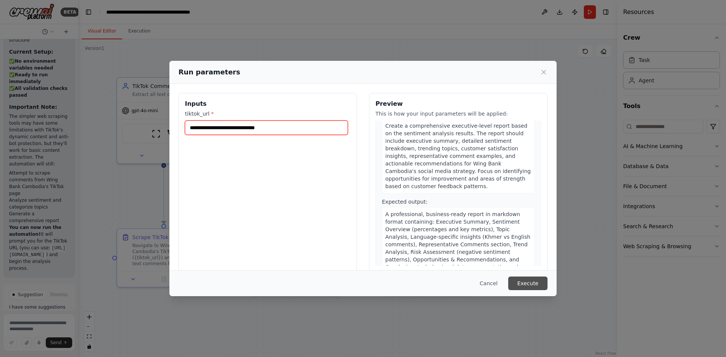
type input "**********"
click at [524, 285] on button "Execute" at bounding box center [527, 284] width 39 height 14
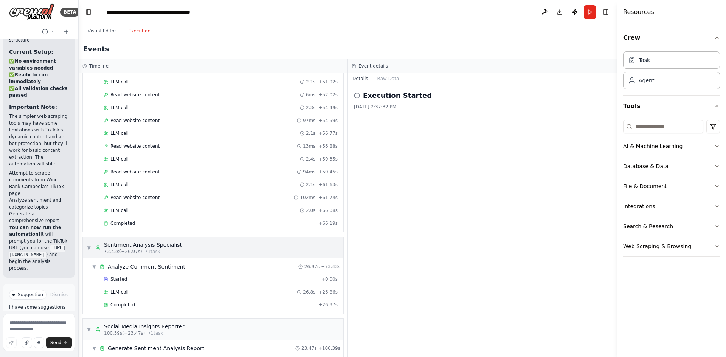
scroll to position [612, 0]
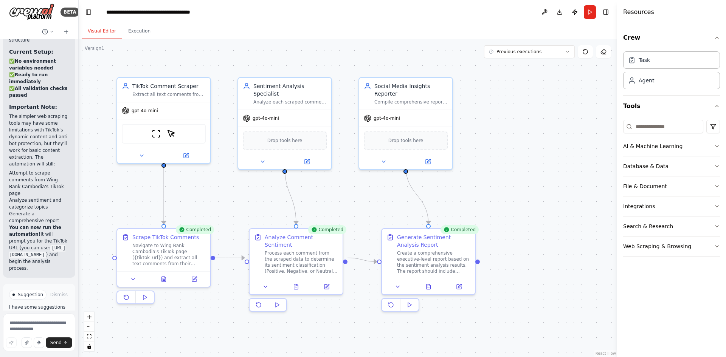
click at [95, 31] on button "Visual Editor" at bounding box center [102, 31] width 40 height 16
click at [430, 284] on icon at bounding box center [430, 284] width 2 height 2
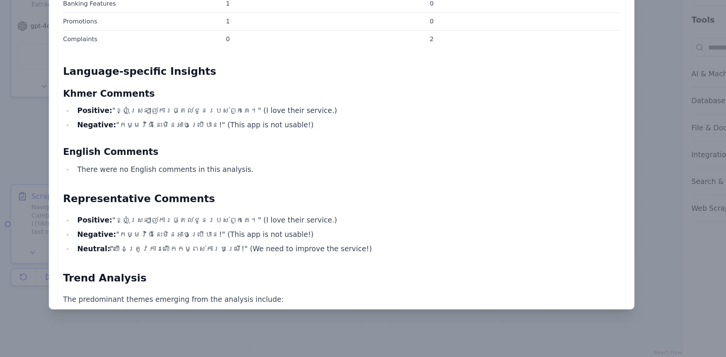
scroll to position [297, 0]
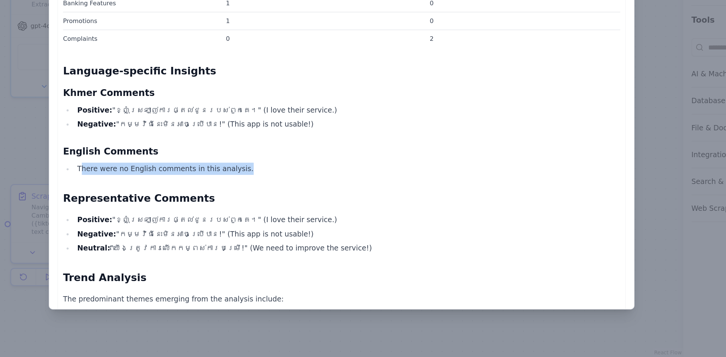
drag, startPoint x: 169, startPoint y: 195, endPoint x: 288, endPoint y: 197, distance: 118.4
click at [288, 213] on li "There were no English comments in this analysis." at bounding box center [367, 217] width 406 height 9
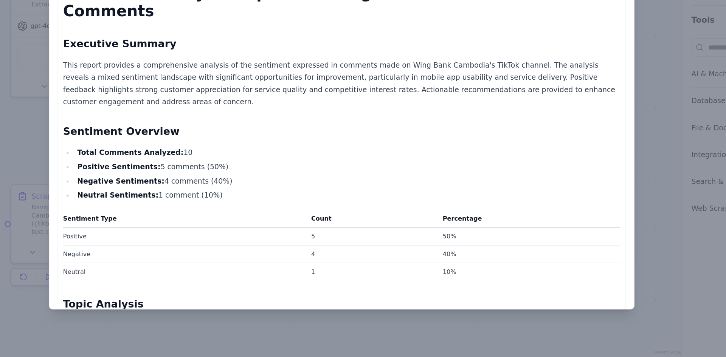
scroll to position [0, 0]
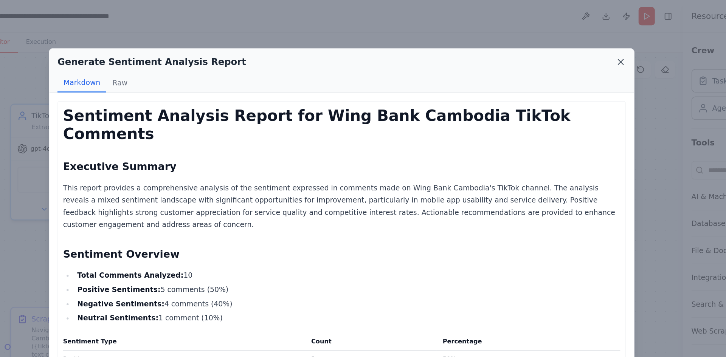
click at [571, 43] on icon at bounding box center [571, 46] width 8 height 8
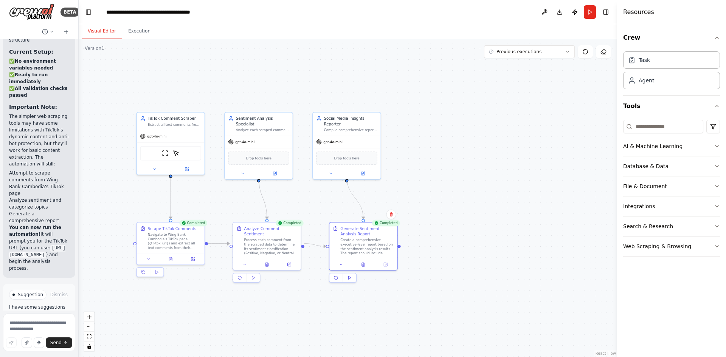
click at [35, 330] on span "Improve automation" at bounding box center [42, 336] width 44 height 12
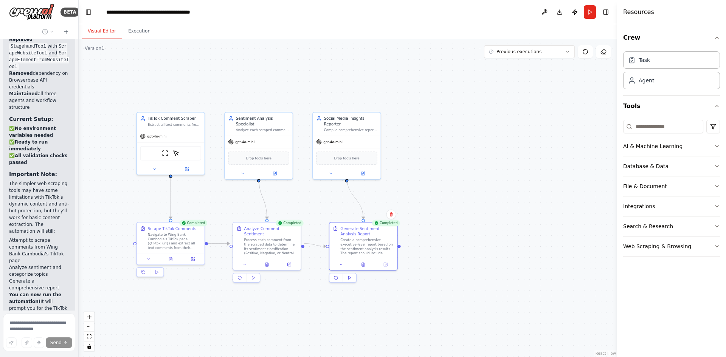
scroll to position [2996, 0]
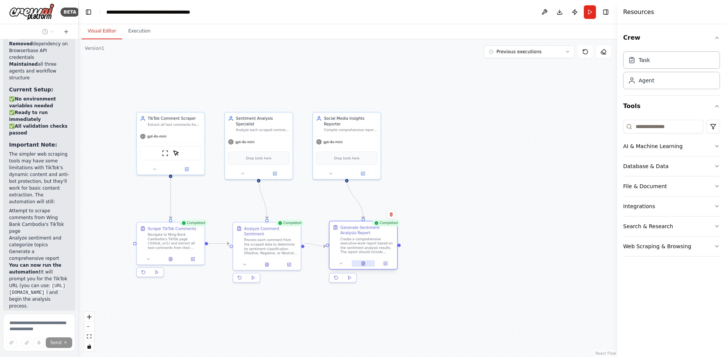
click at [362, 265] on icon at bounding box center [363, 264] width 3 height 4
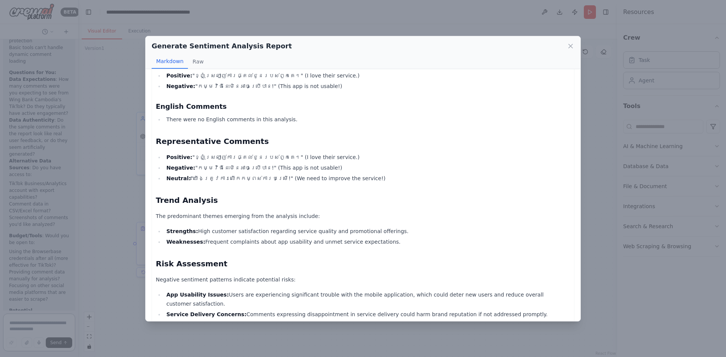
scroll to position [3676, 0]
click at [568, 46] on icon at bounding box center [571, 46] width 8 height 8
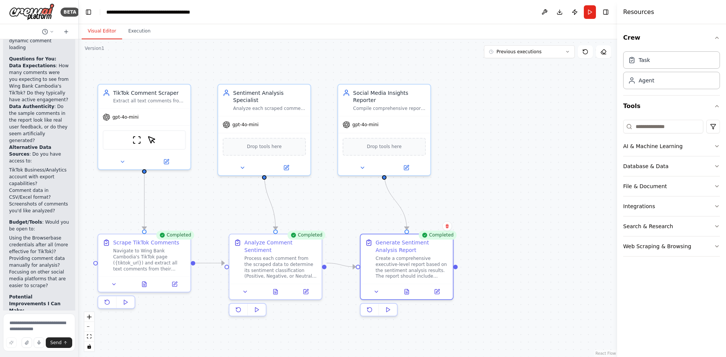
drag, startPoint x: 229, startPoint y: 208, endPoint x: 311, endPoint y: 186, distance: 84.0
click at [311, 186] on div ".deletable-edge-delete-btn { width: 20px; height: 20px; border: 0px solid #ffff…" at bounding box center [348, 198] width 539 height 318
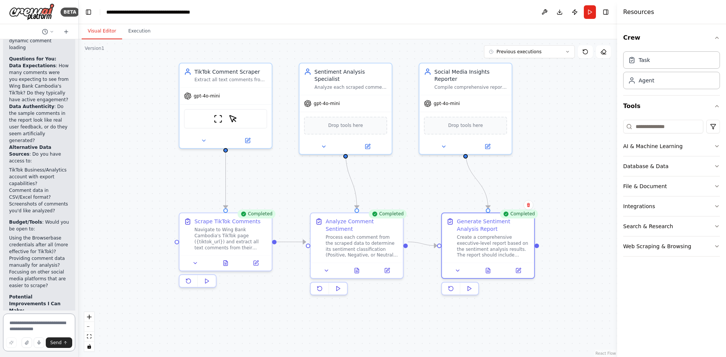
click at [28, 324] on textarea at bounding box center [39, 333] width 72 height 38
type textarea "*"
type textarea "**********"
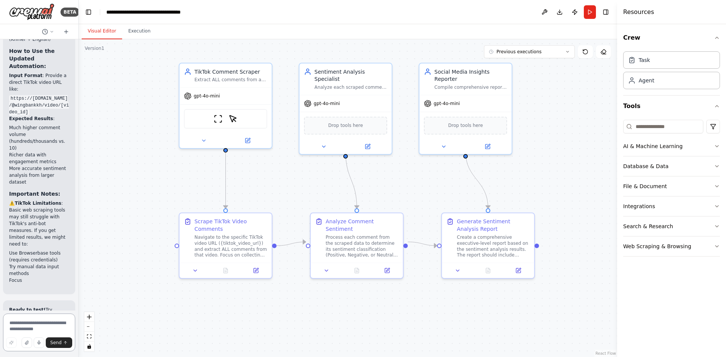
scroll to position [4941, 0]
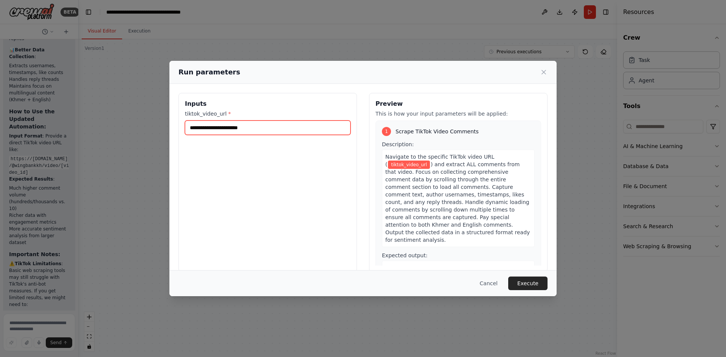
click at [245, 127] on input "tiktok_video_url *" at bounding box center [268, 128] width 166 height 14
paste input "**********"
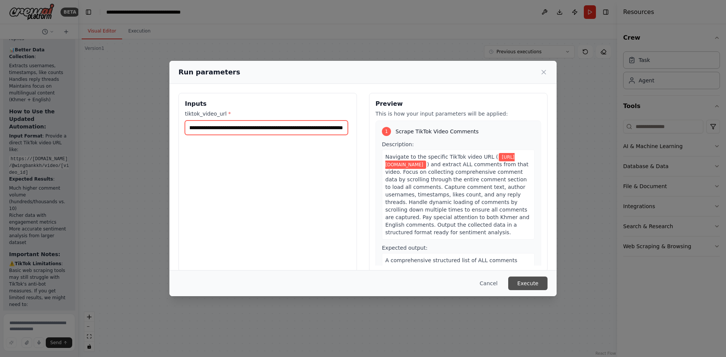
type input "**********"
click at [533, 284] on button "Execute" at bounding box center [527, 284] width 39 height 14
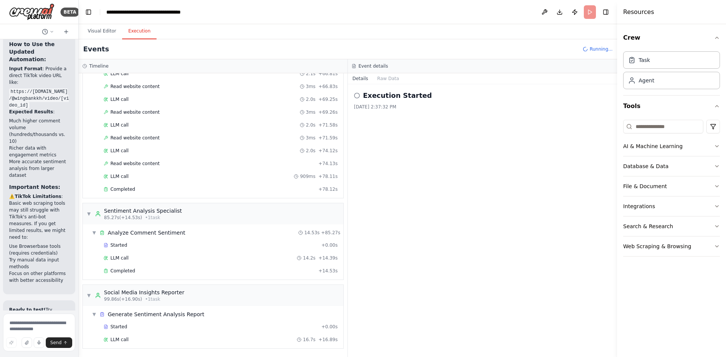
scroll to position [612, 0]
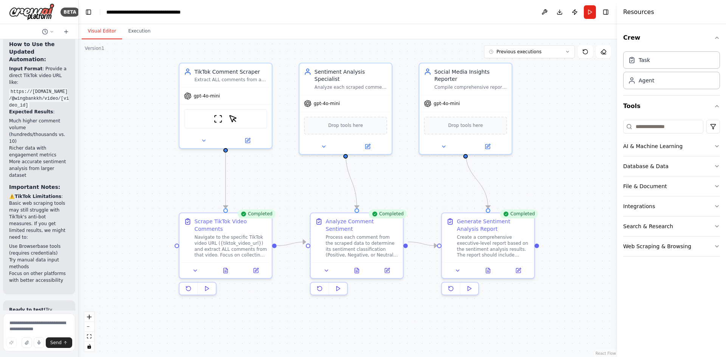
click at [102, 34] on button "Visual Editor" at bounding box center [102, 31] width 40 height 16
click at [488, 272] on icon at bounding box center [488, 269] width 4 height 5
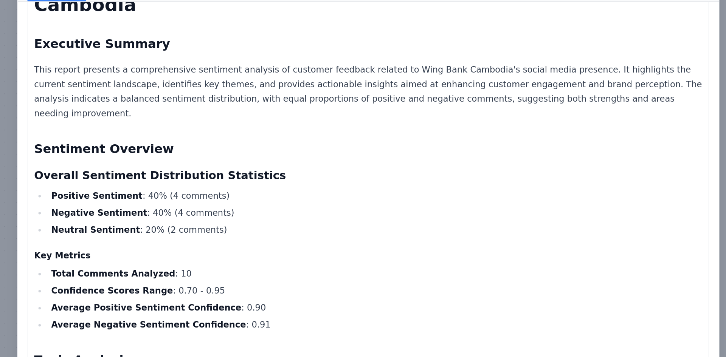
scroll to position [27, 0]
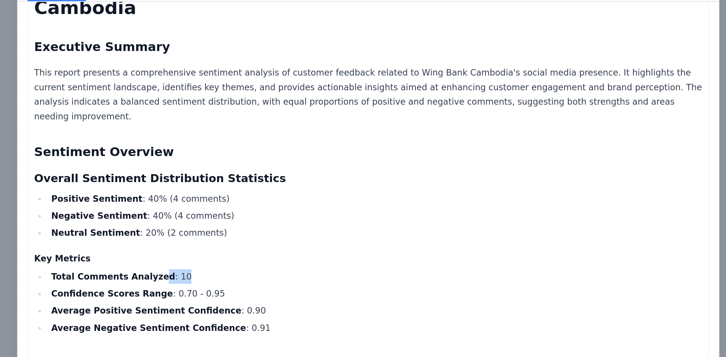
drag, startPoint x: 238, startPoint y: 216, endPoint x: 226, endPoint y: 216, distance: 12.1
click at [226, 235] on li "Total Comments Analyzed : 10" at bounding box center [367, 239] width 406 height 9
click at [238, 174] on h3 "Overall Sentiment Distribution Statistics" at bounding box center [363, 179] width 415 height 11
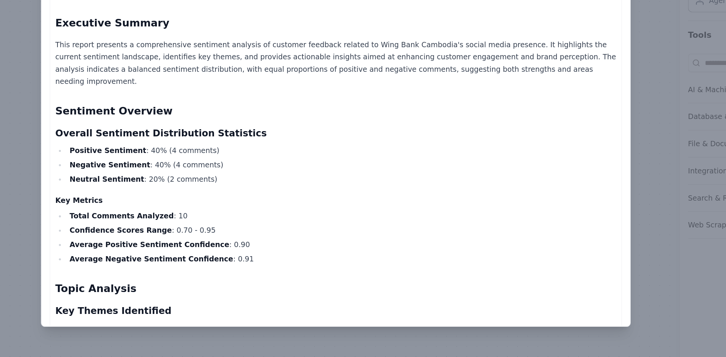
click at [243, 208] on li "Neutral Sentiment : 20% (2 comments)" at bounding box center [367, 212] width 406 height 9
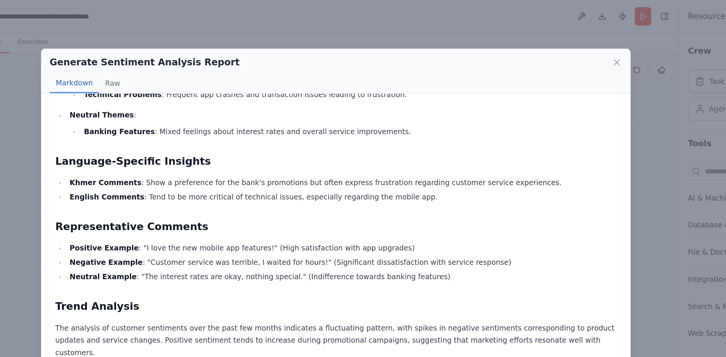
scroll to position [354, 0]
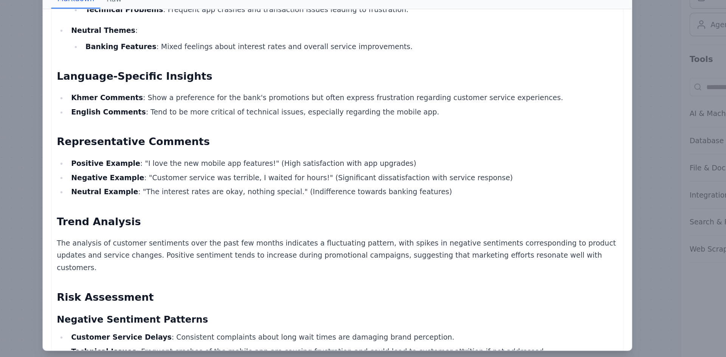
click at [576, 195] on div "Comprehensive Sentiment Analysis Report for Wing Bank Cambodia Executive Summar…" at bounding box center [363, 195] width 435 height 252
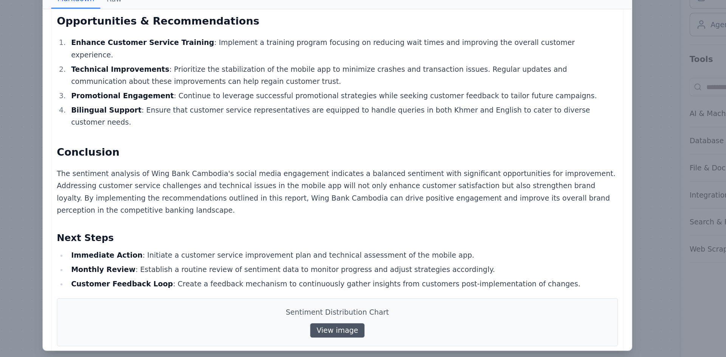
scroll to position [623, 0]
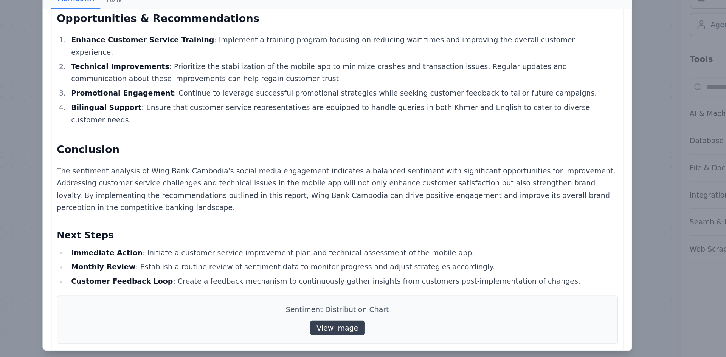
click at [373, 300] on link "View image" at bounding box center [363, 305] width 40 height 11
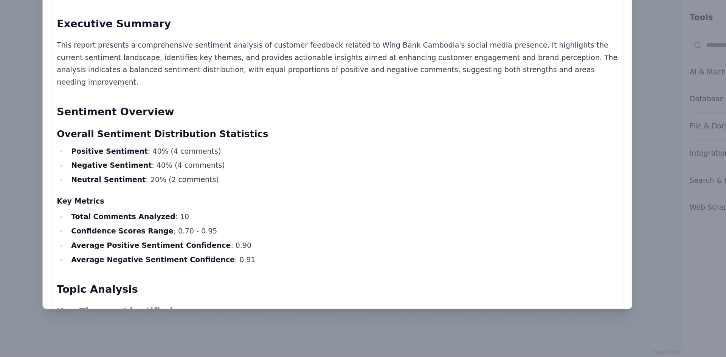
scroll to position [0, 0]
